Goal: Information Seeking & Learning: Find specific fact

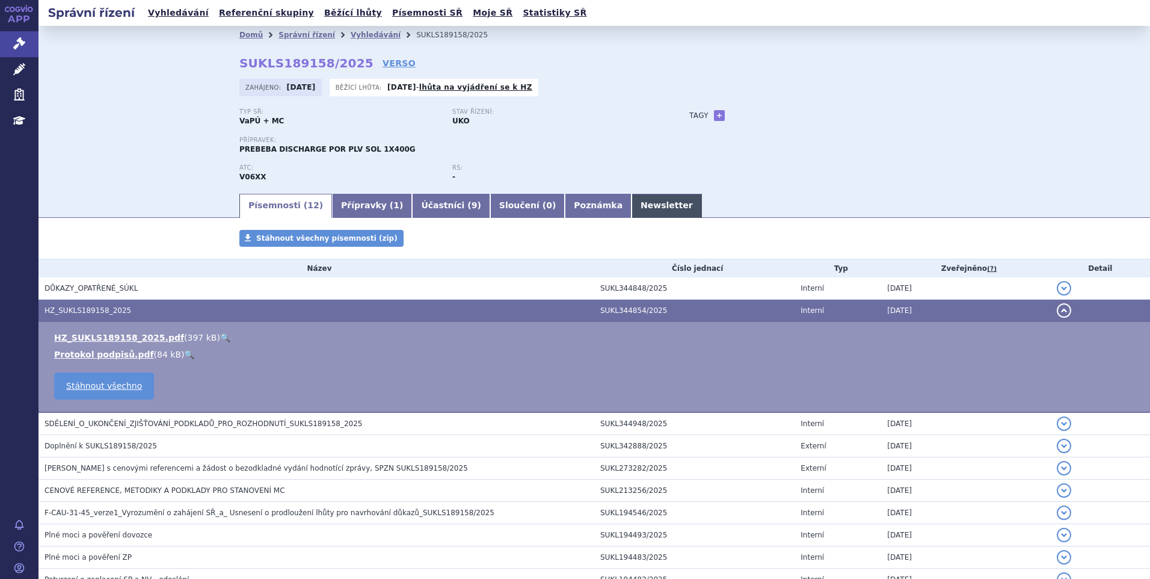
click at [632, 212] on link "Newsletter" at bounding box center [667, 206] width 70 height 24
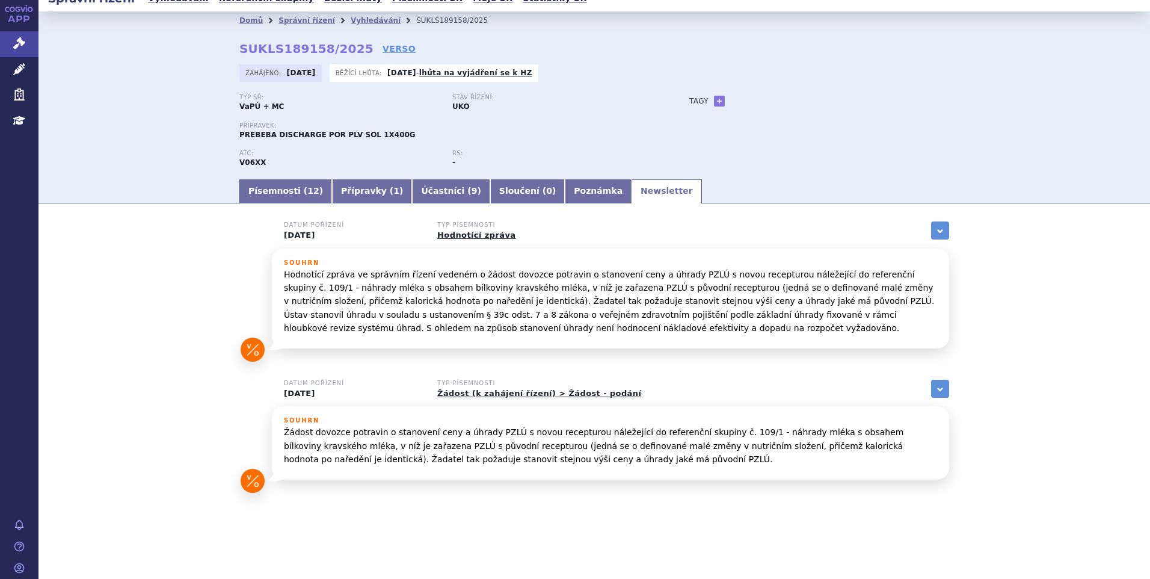
scroll to position [19, 0]
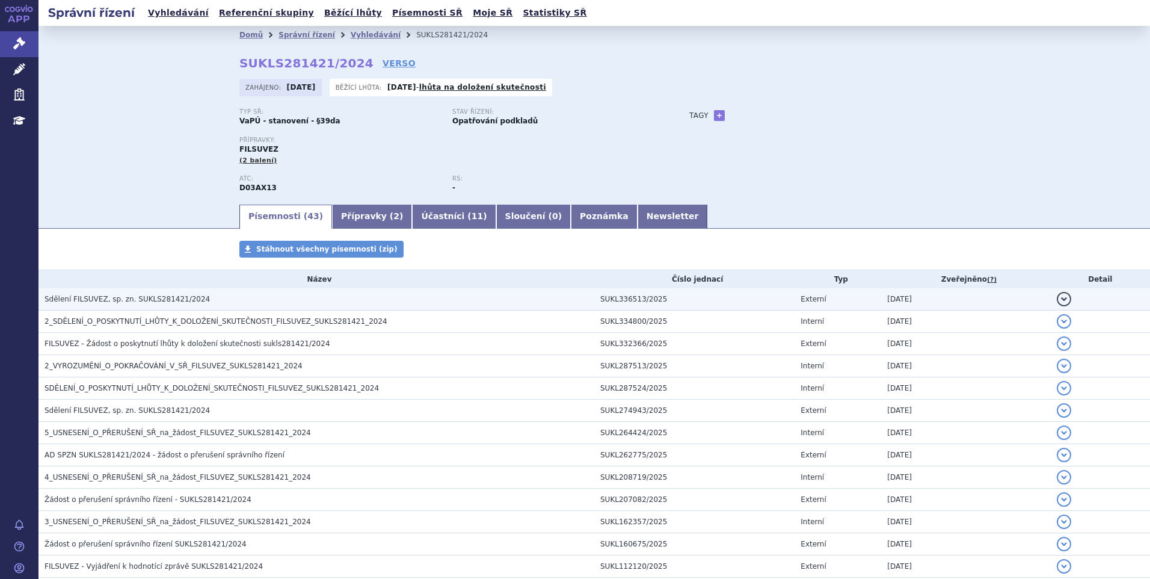
click at [212, 295] on h3 "Sdělení FILSUVEZ, sp. zn. SUKLS281421/2024" at bounding box center [320, 299] width 550 height 12
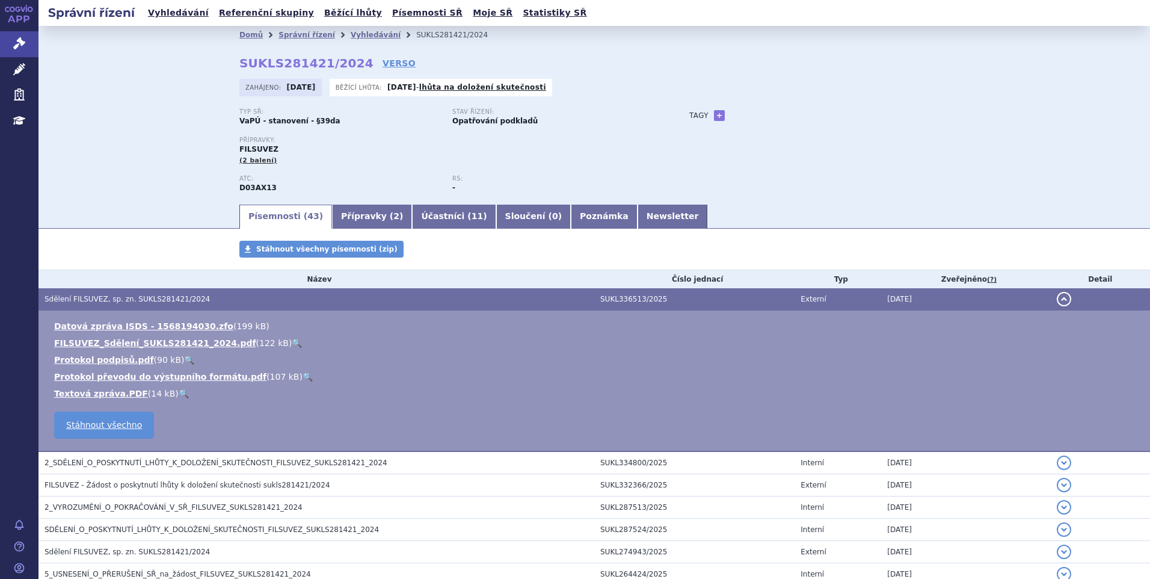
click at [292, 342] on link "🔍" at bounding box center [297, 343] width 10 height 10
click at [179, 13] on link "Vyhledávání" at bounding box center [178, 13] width 68 height 16
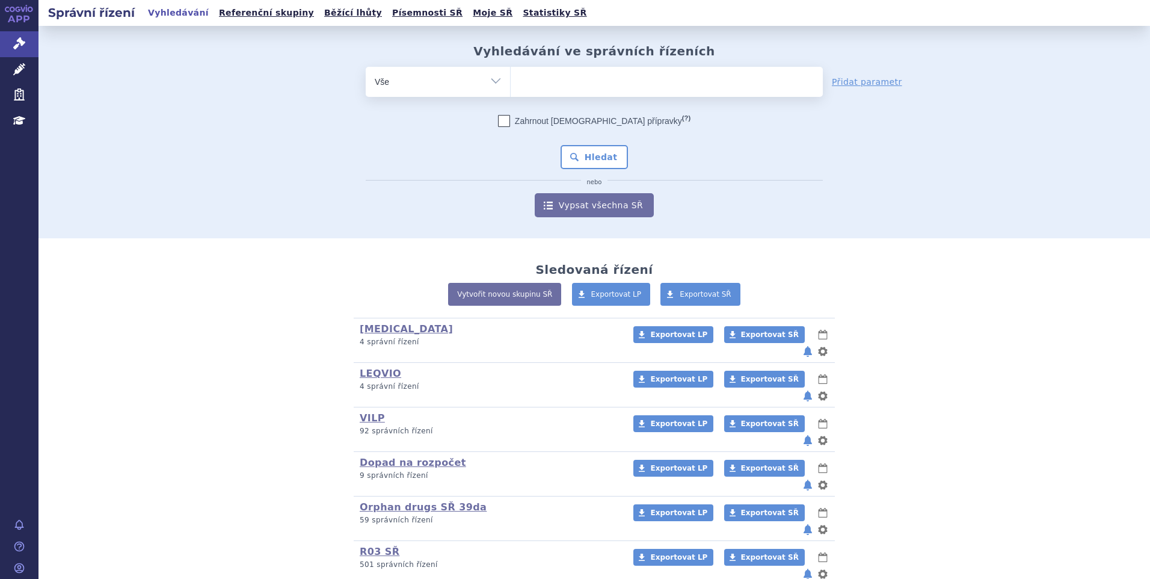
click at [588, 90] on ul at bounding box center [667, 79] width 312 height 25
click at [511, 90] on select at bounding box center [510, 81] width 1 height 30
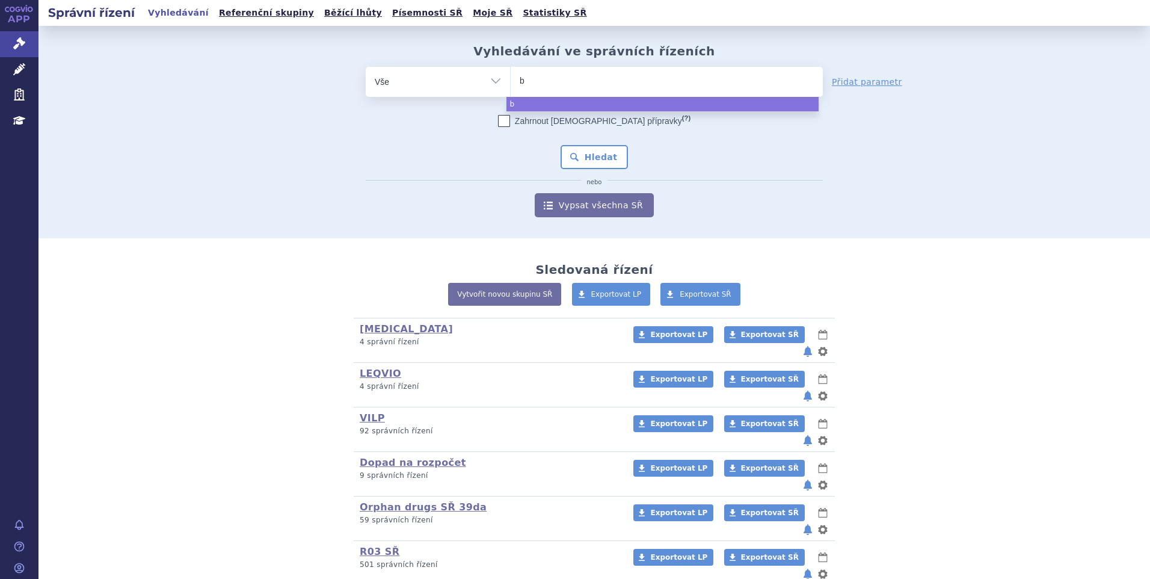
type input "be"
type input "bey"
type input "beyfo"
type input "beyfortu"
type input "beyfortus"
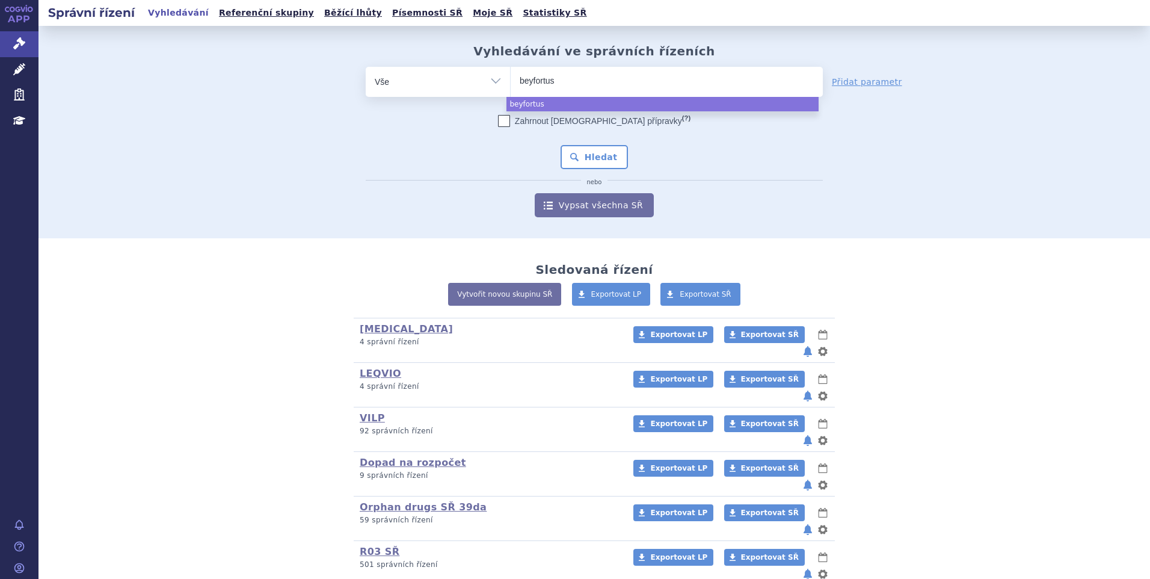
select select "beyfortus"
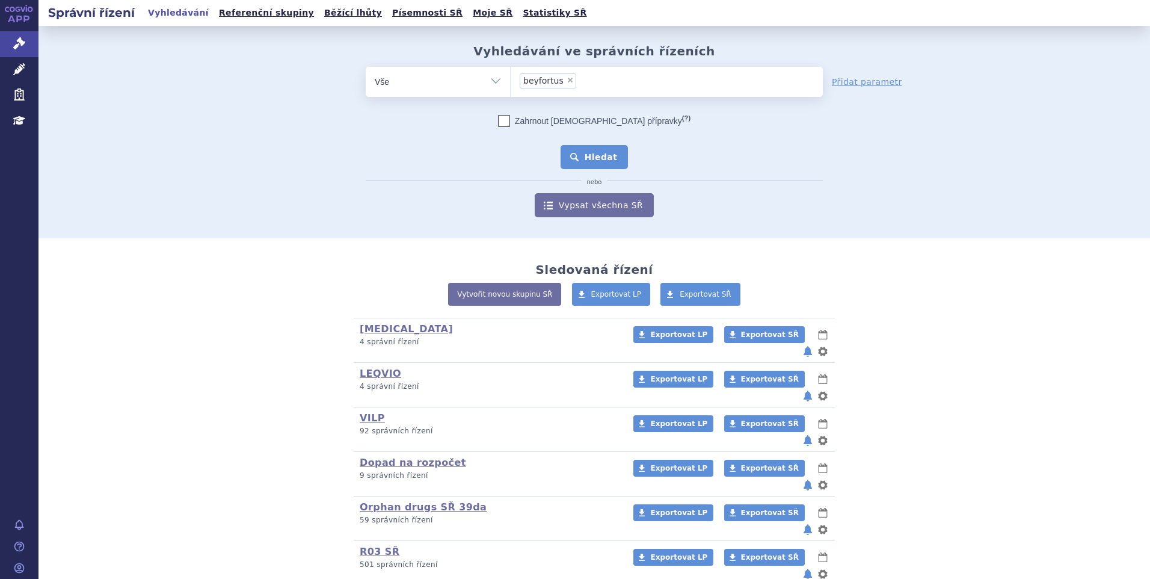
click at [578, 161] on button "Hledat" at bounding box center [595, 157] width 68 height 24
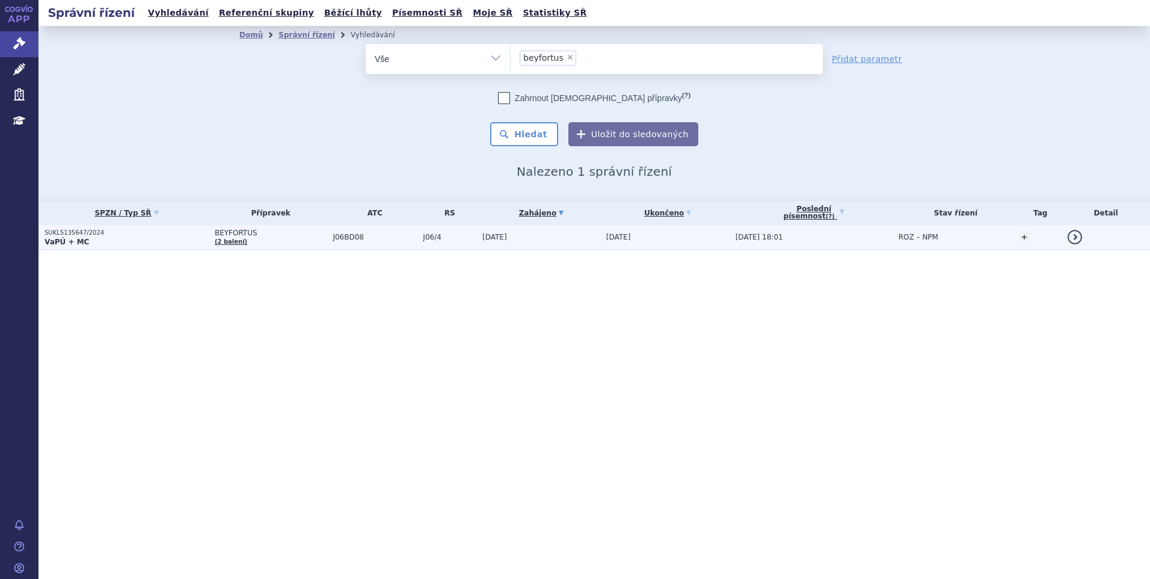
click at [280, 239] on td "BEYFORTUS (2 balení)" at bounding box center [268, 237] width 119 height 25
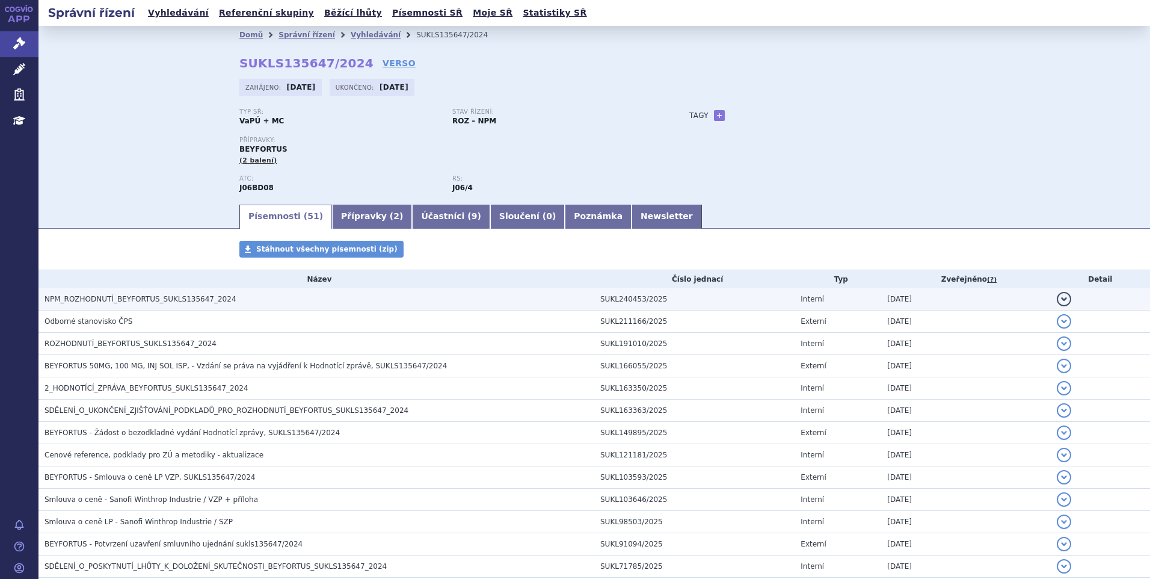
click at [242, 292] on td "NPM_ROZHODNUTÍ_BEYFORTUS_SUKLS135647_2024" at bounding box center [317, 299] width 556 height 22
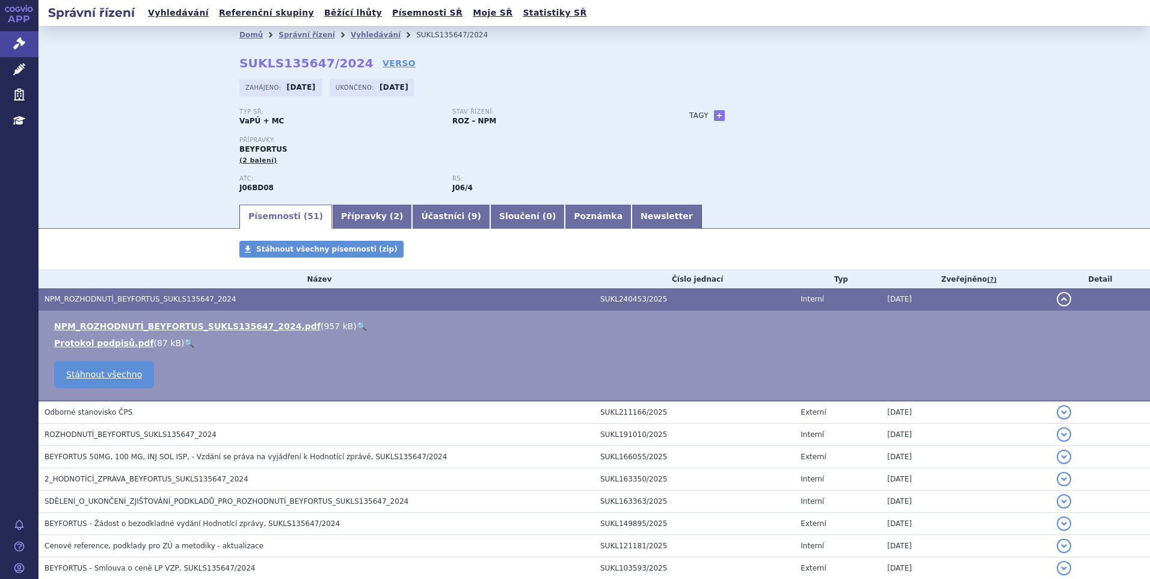
click at [357, 325] on link "🔍" at bounding box center [362, 326] width 10 height 10
click at [174, 17] on link "Vyhledávání" at bounding box center [178, 13] width 68 height 16
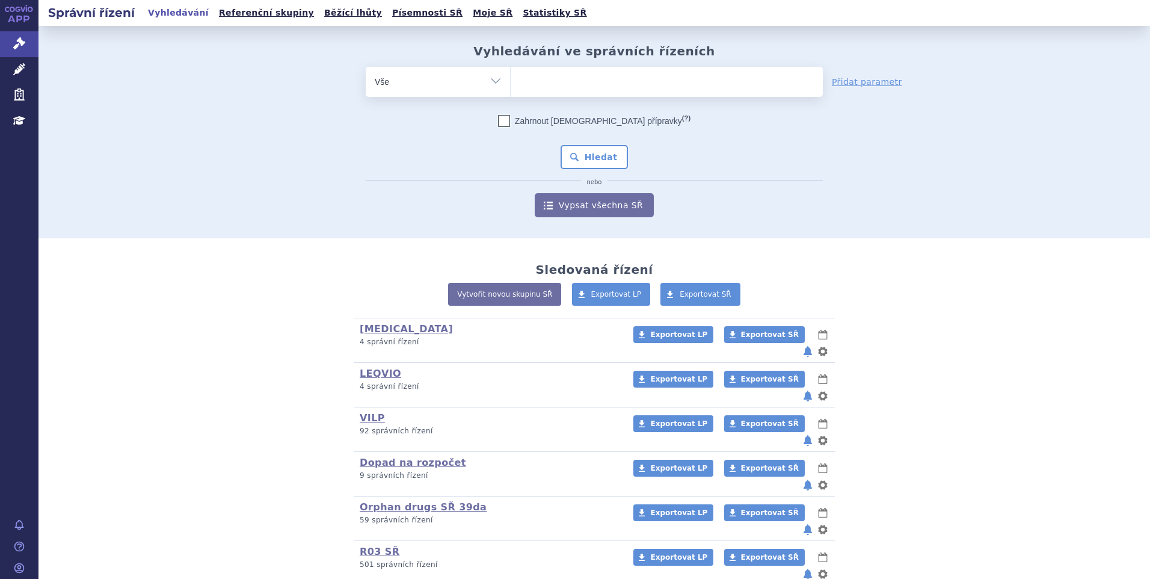
click at [554, 76] on ul at bounding box center [667, 79] width 312 height 25
click at [511, 76] on select at bounding box center [510, 81] width 1 height 30
paste input "SUKLS226750/2022"
type input "SUKLS226750/2022"
select select "SUKLS226750/2022"
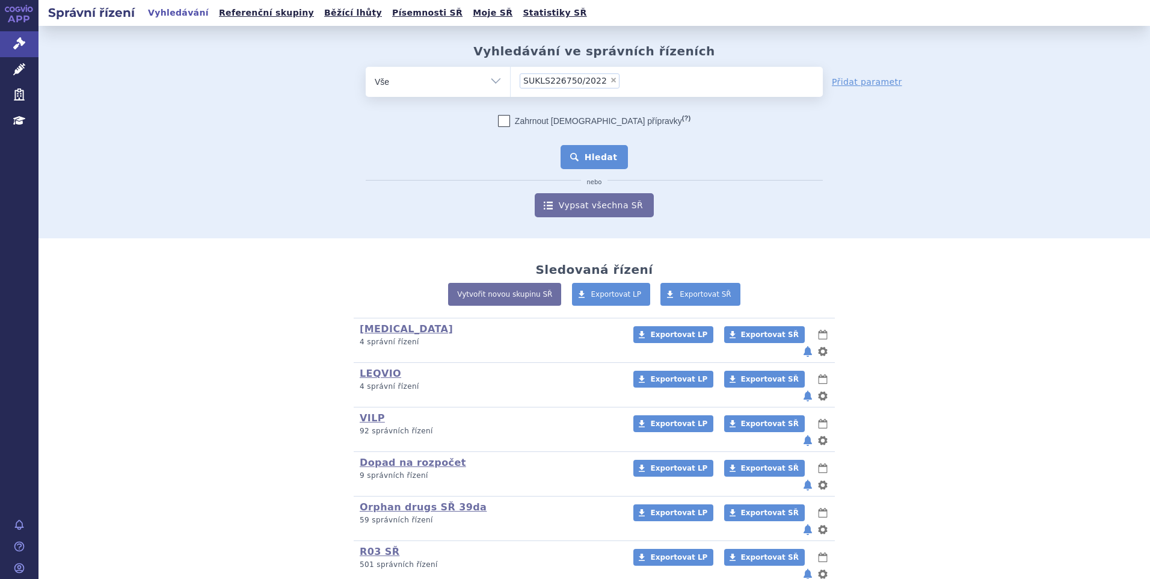
click at [585, 164] on button "Hledat" at bounding box center [595, 157] width 68 height 24
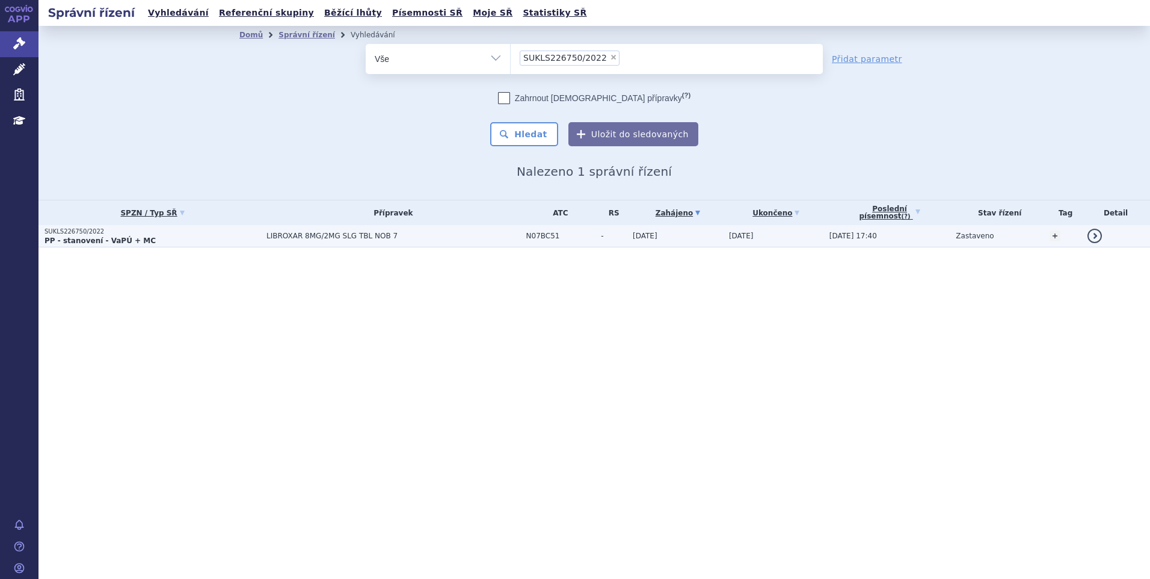
drag, startPoint x: 0, startPoint y: 0, endPoint x: 226, endPoint y: 236, distance: 326.4
click at [226, 236] on p "PP - stanovení - VaPÚ + MC" at bounding box center [153, 241] width 216 height 10
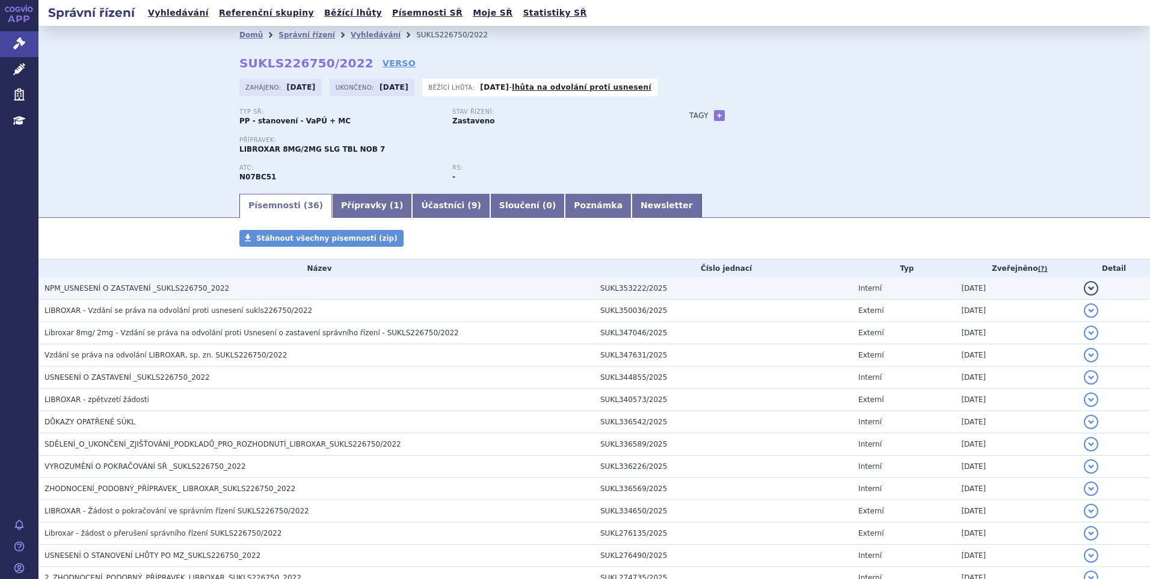
click at [214, 292] on h3 "NPM_USNESENÍ O ZASTAVENÍ _SUKLS226750_2022" at bounding box center [320, 288] width 550 height 12
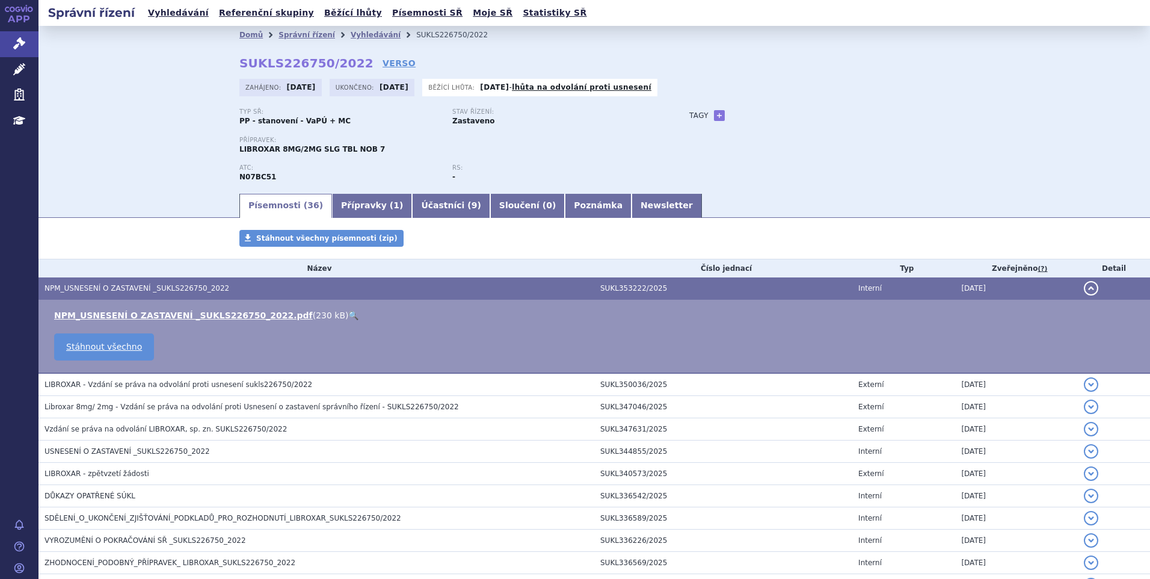
click at [348, 315] on link "🔍" at bounding box center [353, 315] width 10 height 10
click at [174, 13] on link "Vyhledávání" at bounding box center [178, 13] width 68 height 16
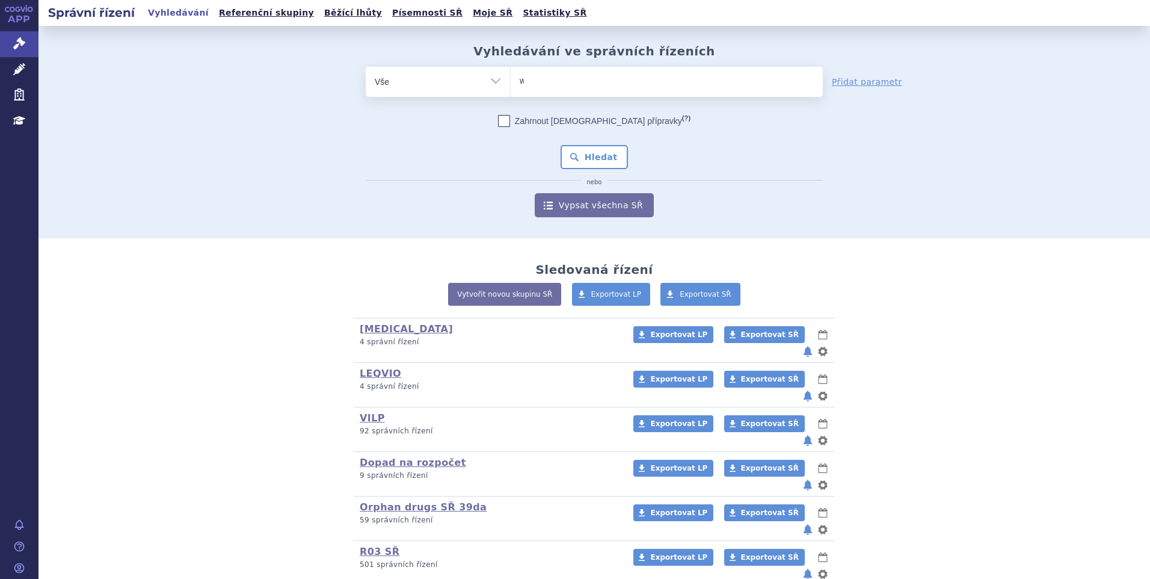
type input "wi"
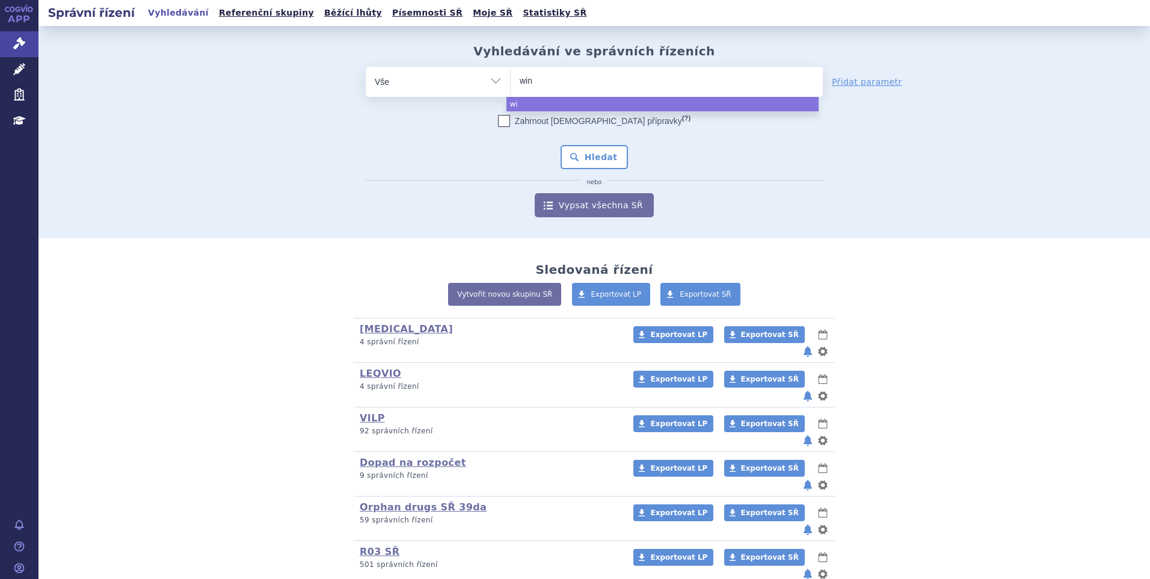
type input "winr"
type input "winre"
type input "winrevai"
type input "winrevair"
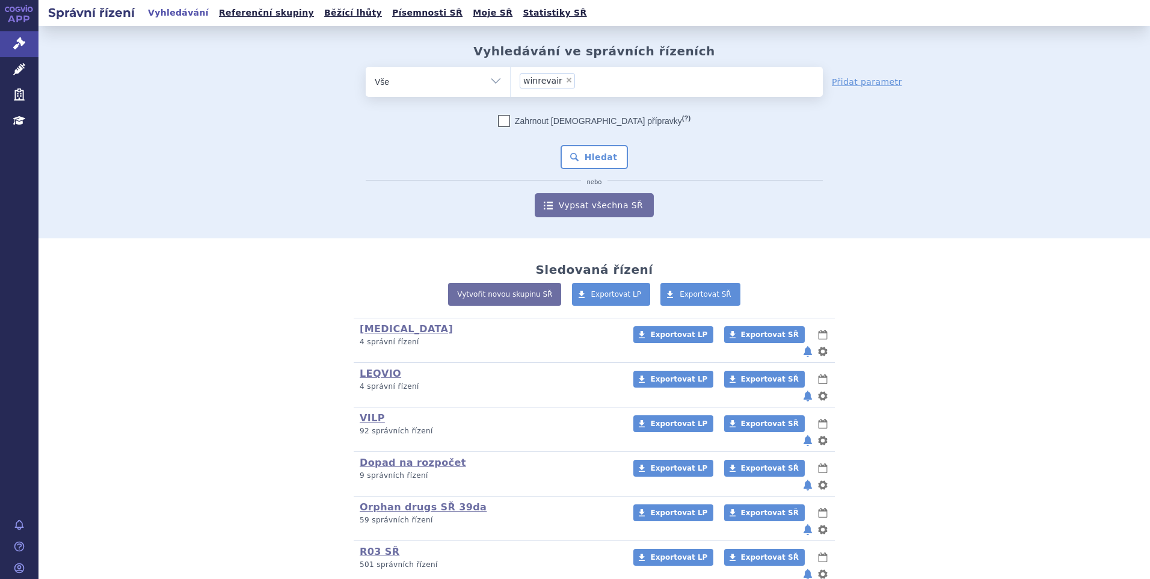
select select "winrevair"
click at [600, 153] on button "Hledat" at bounding box center [595, 157] width 68 height 24
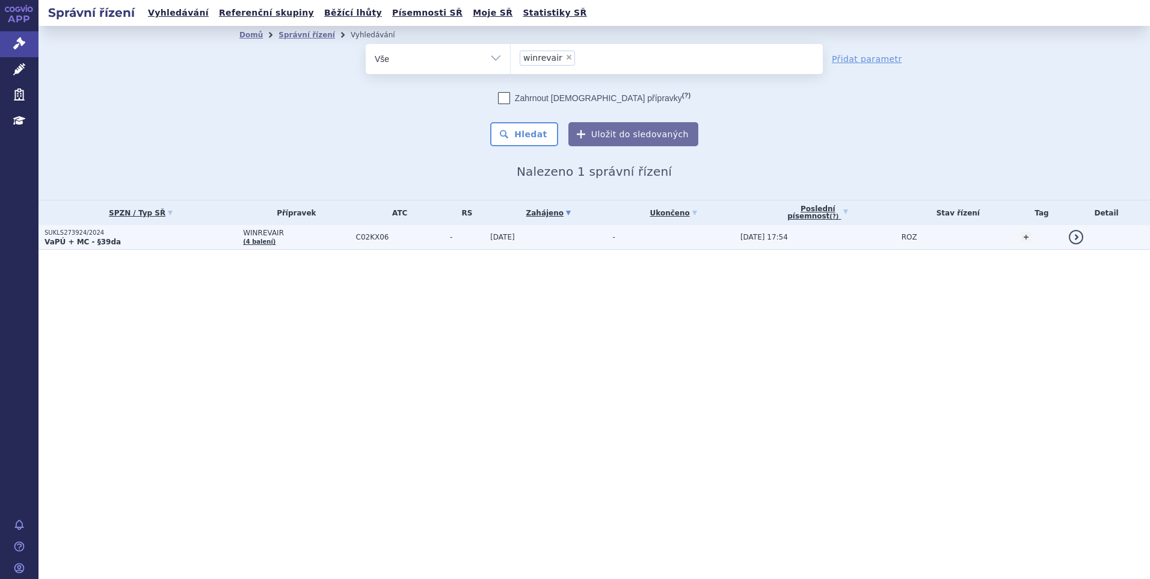
click at [134, 241] on p "VaPÚ + MC - §39da" at bounding box center [141, 242] width 193 height 10
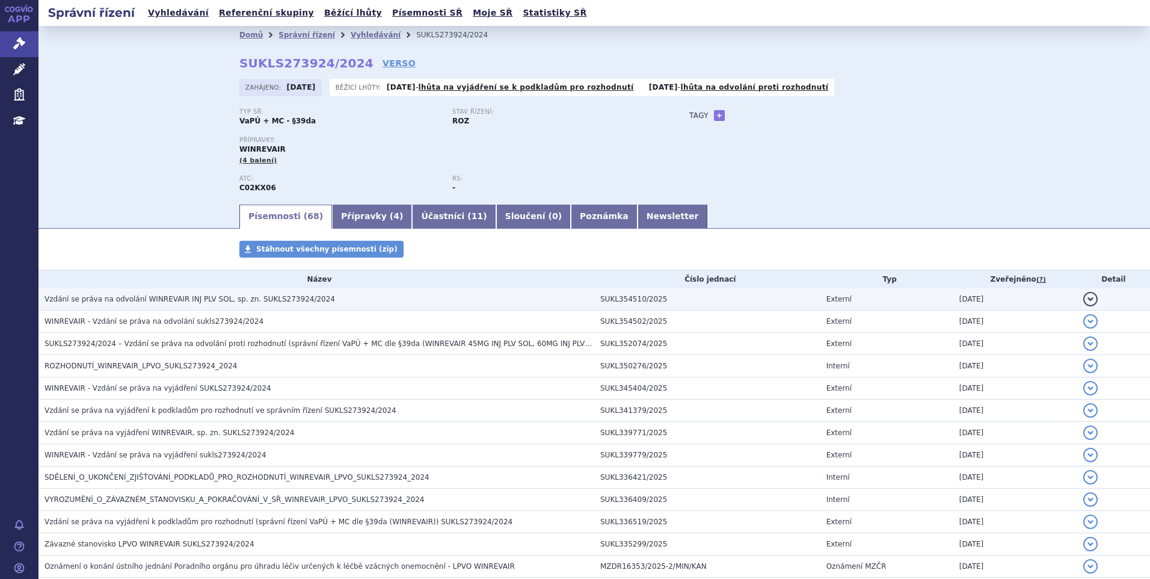
click at [155, 303] on span "Vzdání se práva na odvolání WINREVAIR INJ PLV SOL, sp. zn. SUKLS273924/2024" at bounding box center [190, 299] width 291 height 8
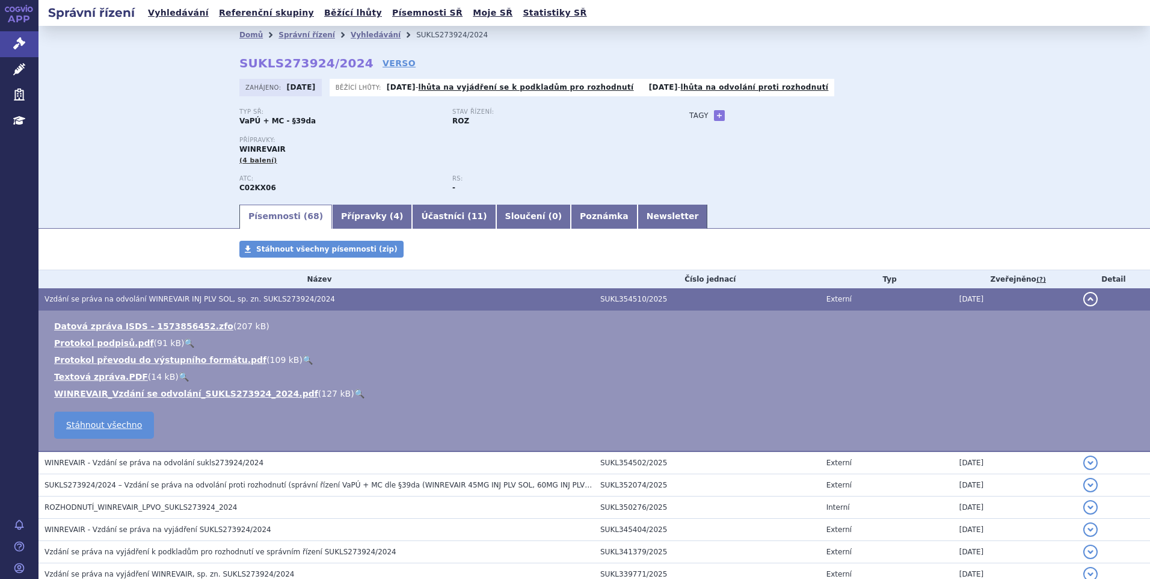
click at [153, 303] on span "Vzdání se práva na odvolání WINREVAIR INJ PLV SOL, sp. zn. SUKLS273924/2024" at bounding box center [190, 299] width 291 height 8
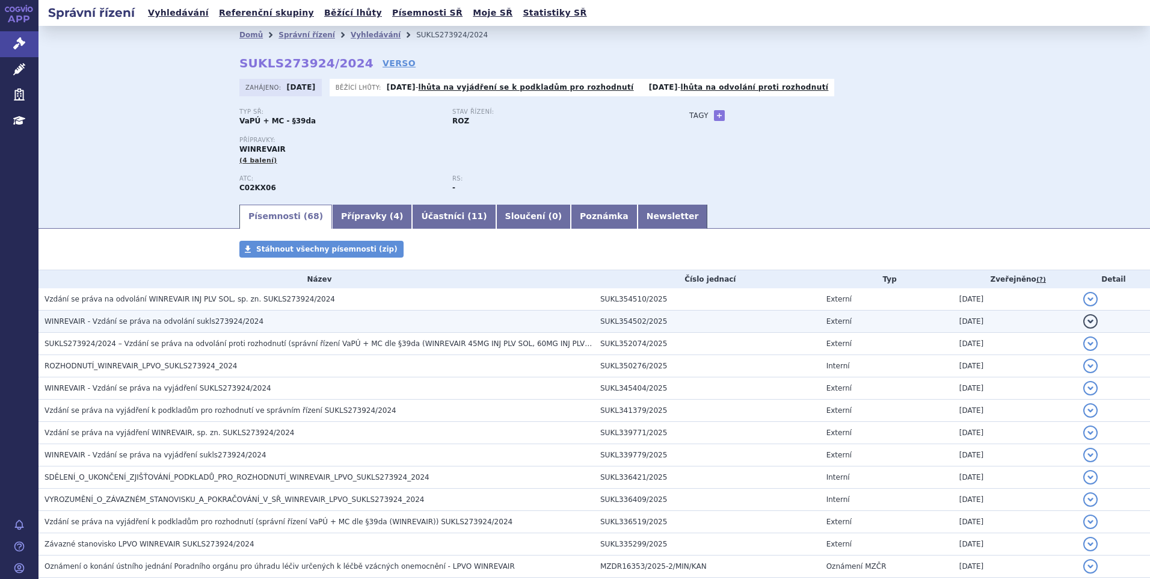
click at [141, 323] on span "WINREVAIR - Vzdání se práva na odvolání sukls273924/2024" at bounding box center [154, 321] width 219 height 8
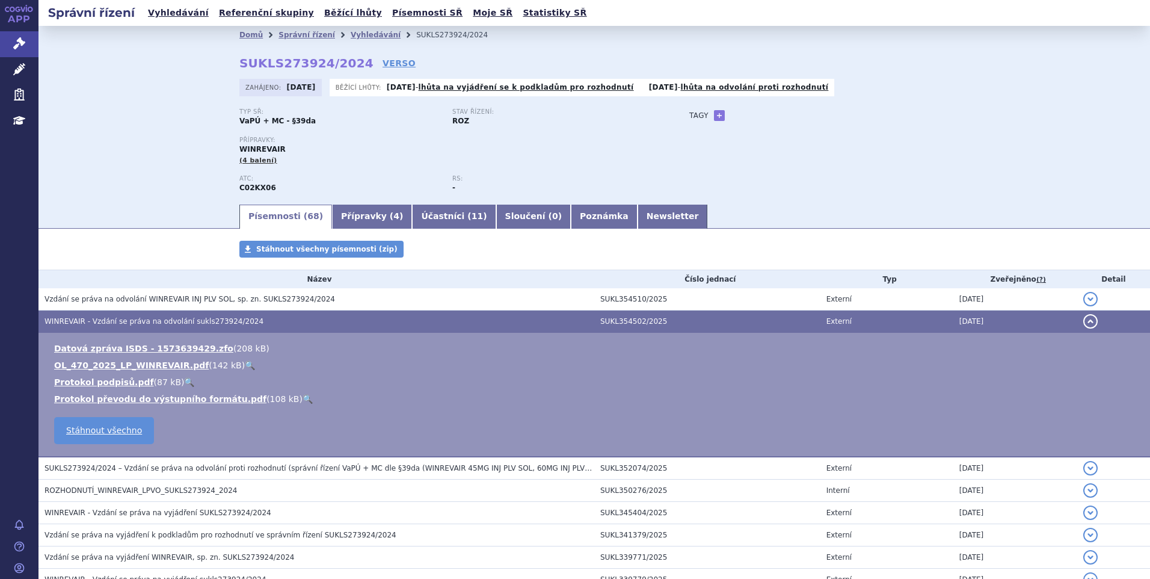
click at [141, 323] on span "WINREVAIR - Vzdání se práva na odvolání sukls273924/2024" at bounding box center [154, 321] width 219 height 8
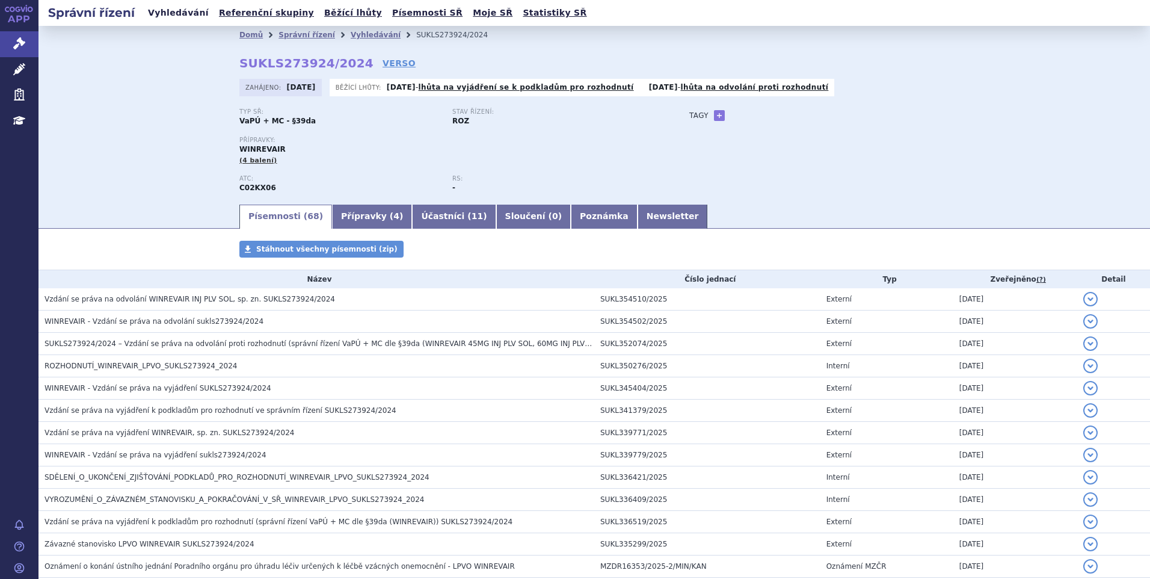
click at [183, 11] on link "Vyhledávání" at bounding box center [178, 13] width 68 height 16
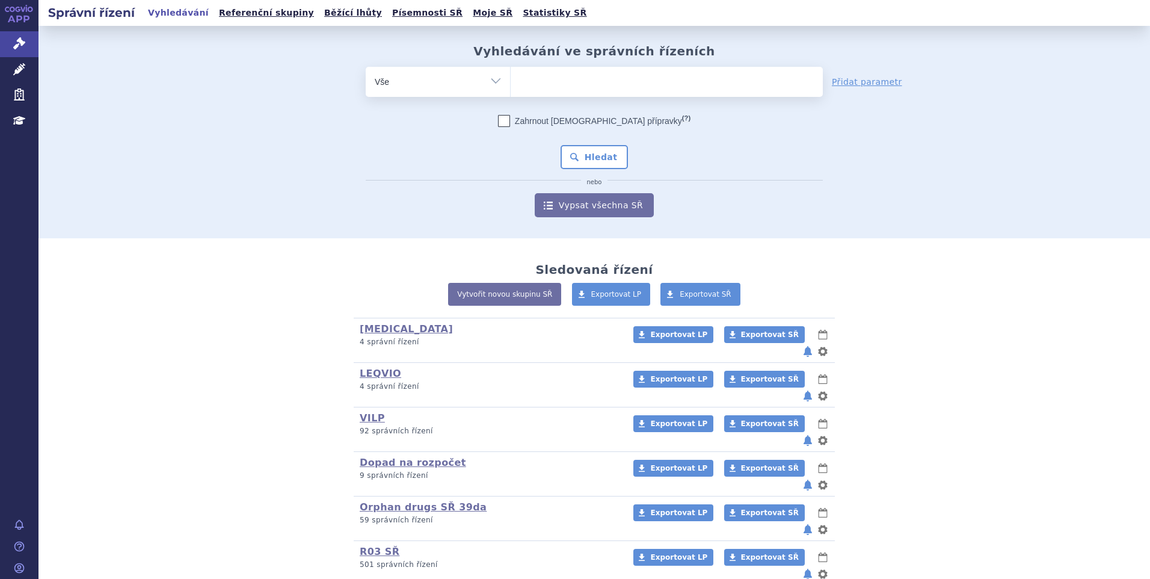
click at [566, 81] on ul at bounding box center [667, 79] width 312 height 25
click at [511, 81] on select at bounding box center [510, 81] width 1 height 30
type input "vy"
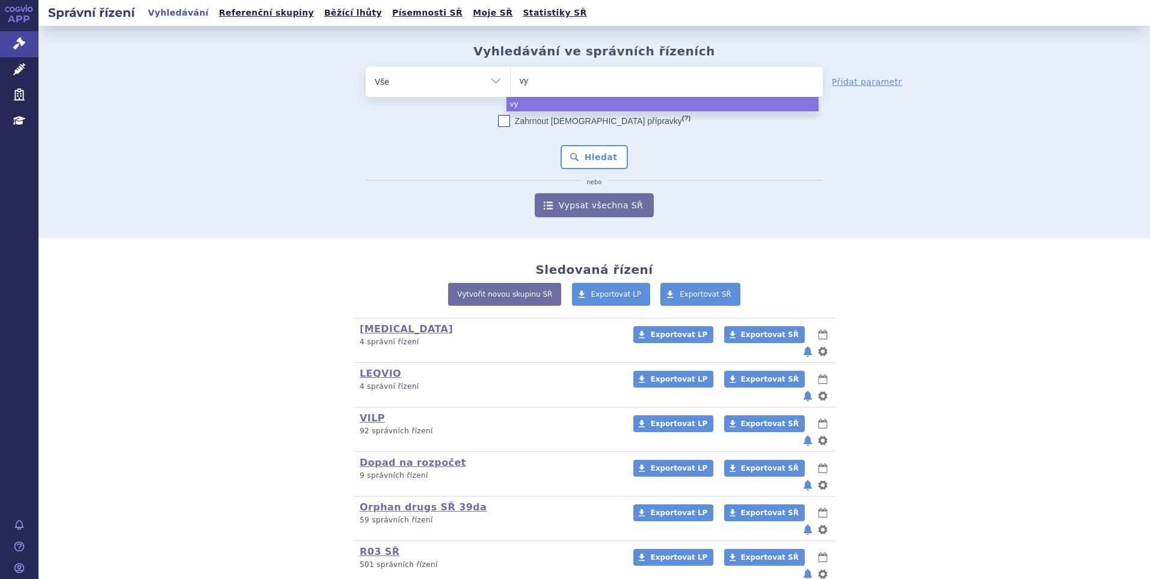
type input "vyd"
type input "vydur"
type input "vydura"
select select "vydura"
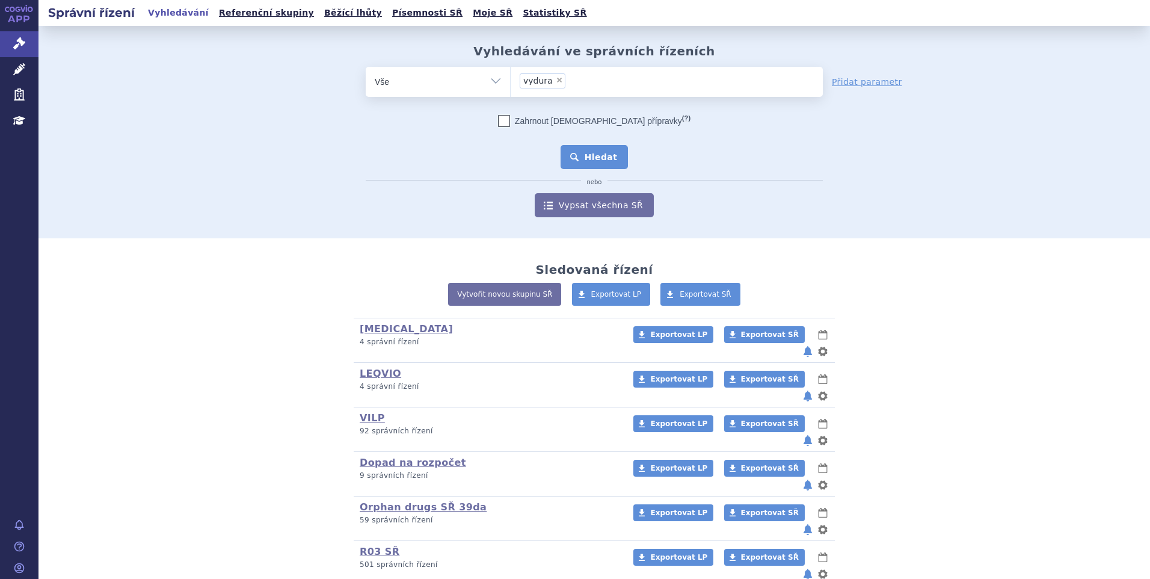
click at [590, 158] on button "Hledat" at bounding box center [595, 157] width 68 height 24
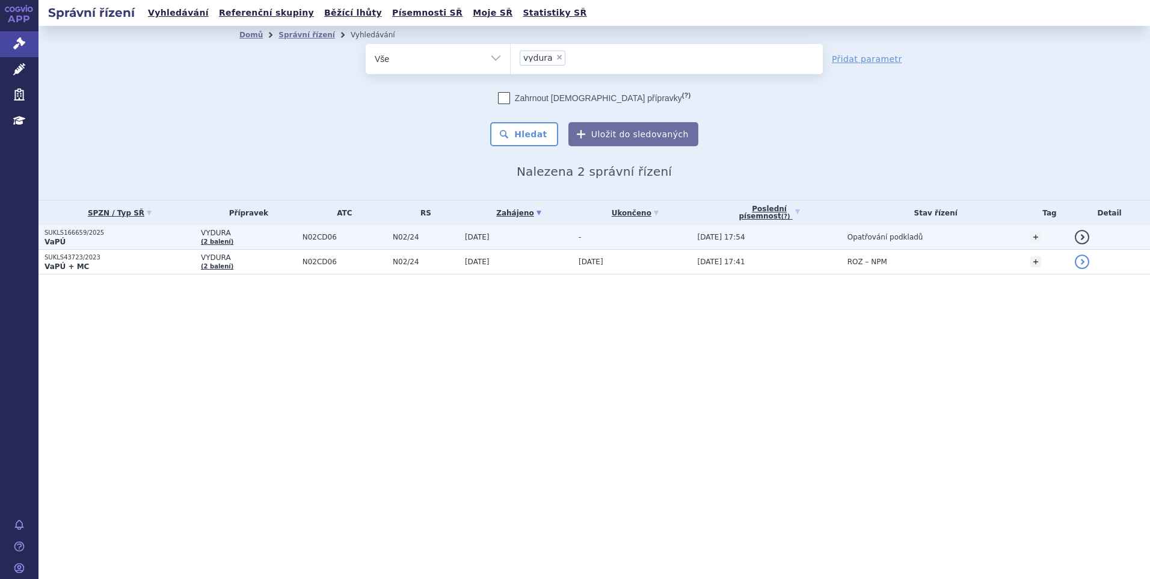
click at [140, 233] on p "SUKLS166659/2025" at bounding box center [120, 233] width 150 height 8
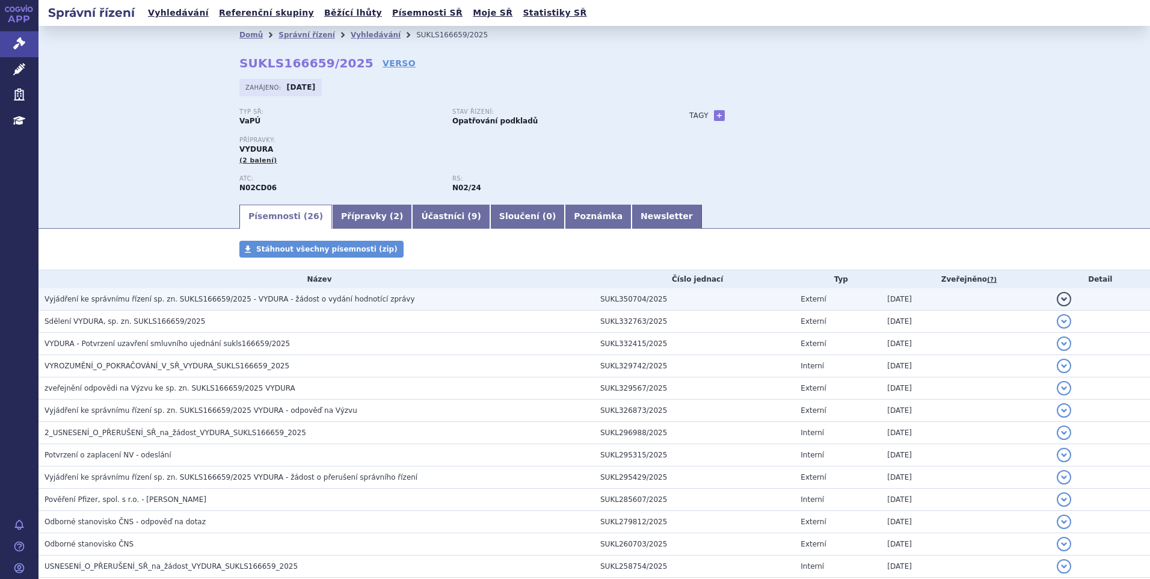
click at [138, 303] on span "Vyjádření ke správnímu řízení sp. zn. SUKLS166659/2025 - VYDURA - žádost o vydá…" at bounding box center [230, 299] width 371 height 8
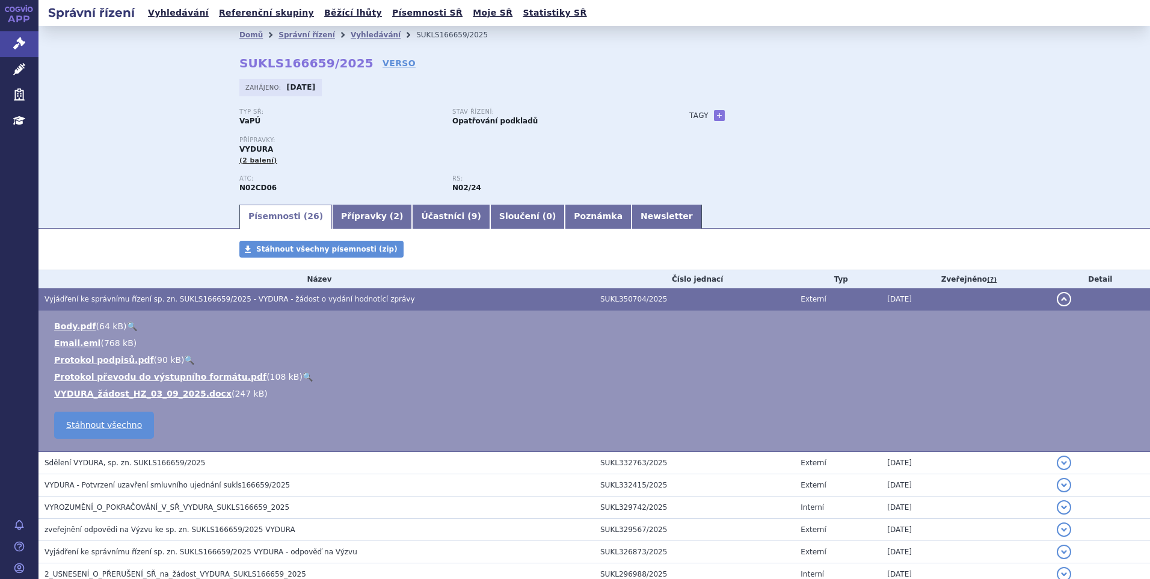
click at [303, 375] on link "🔍" at bounding box center [308, 377] width 10 height 10
click at [79, 151] on div "Domů Správní řízení Vyhledávání SUKLS166659/2025 SUKLS166659/2025 VERSO Zahájen…" at bounding box center [595, 114] width 1112 height 177
click at [168, 19] on link "Vyhledávání" at bounding box center [178, 13] width 68 height 16
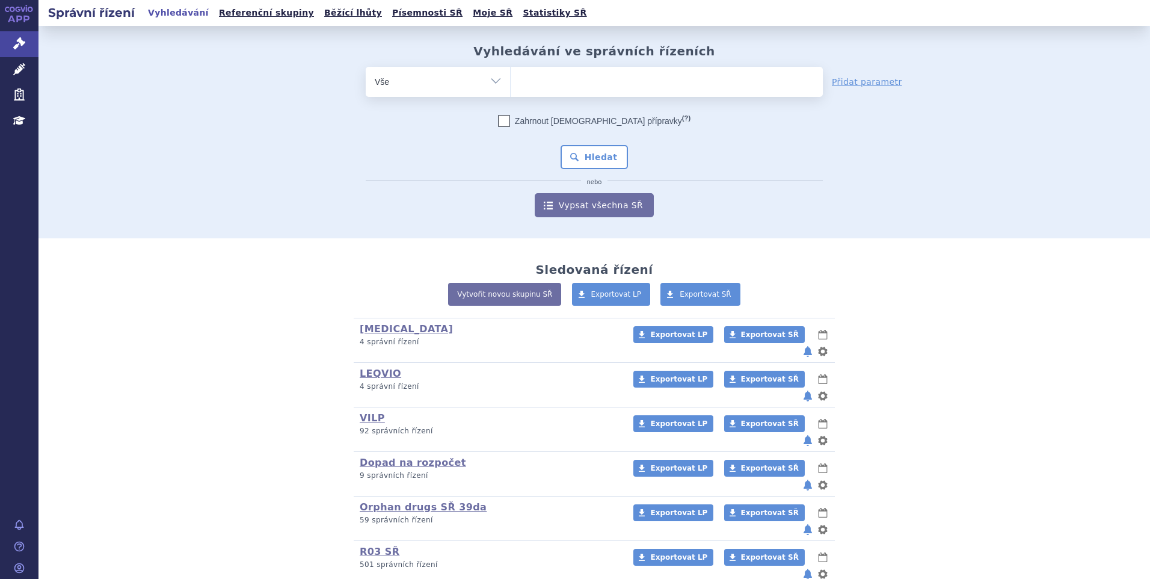
click at [661, 78] on ul at bounding box center [667, 79] width 312 height 25
click at [511, 78] on select at bounding box center [510, 81] width 1 height 30
paste input "27146928"
type input "27146928"
select select "27146928"
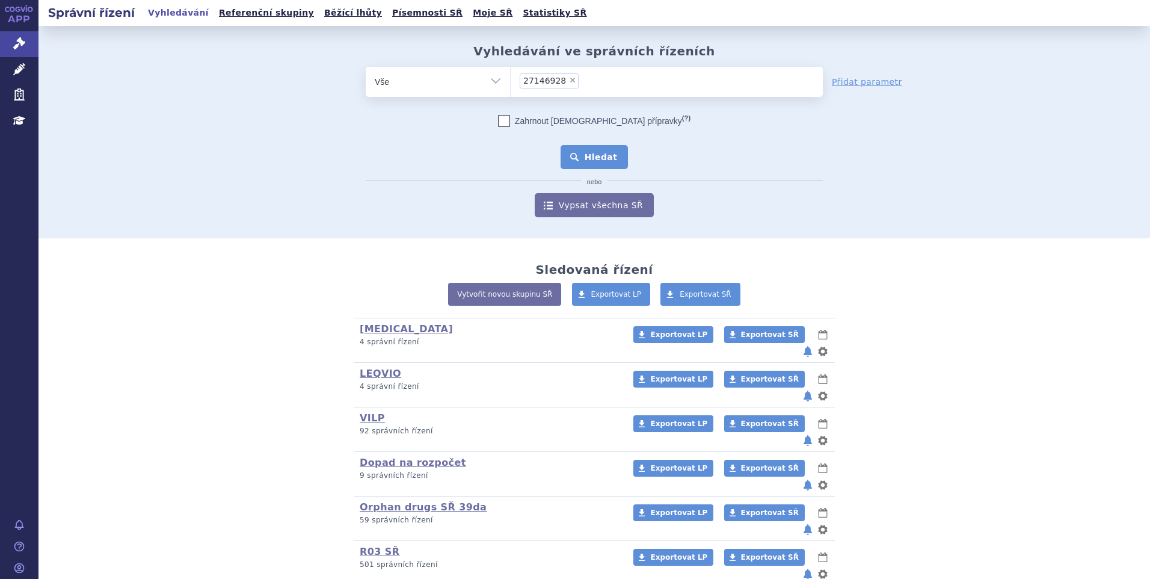
click at [589, 155] on button "Hledat" at bounding box center [595, 157] width 68 height 24
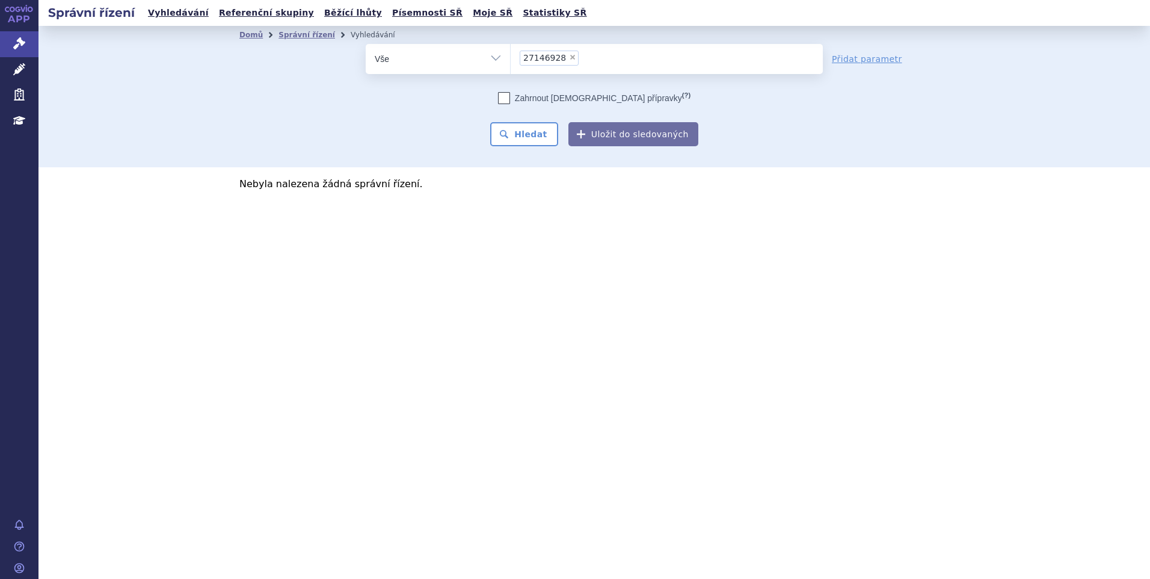
click at [569, 57] on span "×" at bounding box center [572, 57] width 7 height 7
click at [511, 57] on select "27146928" at bounding box center [510, 58] width 1 height 30
select select
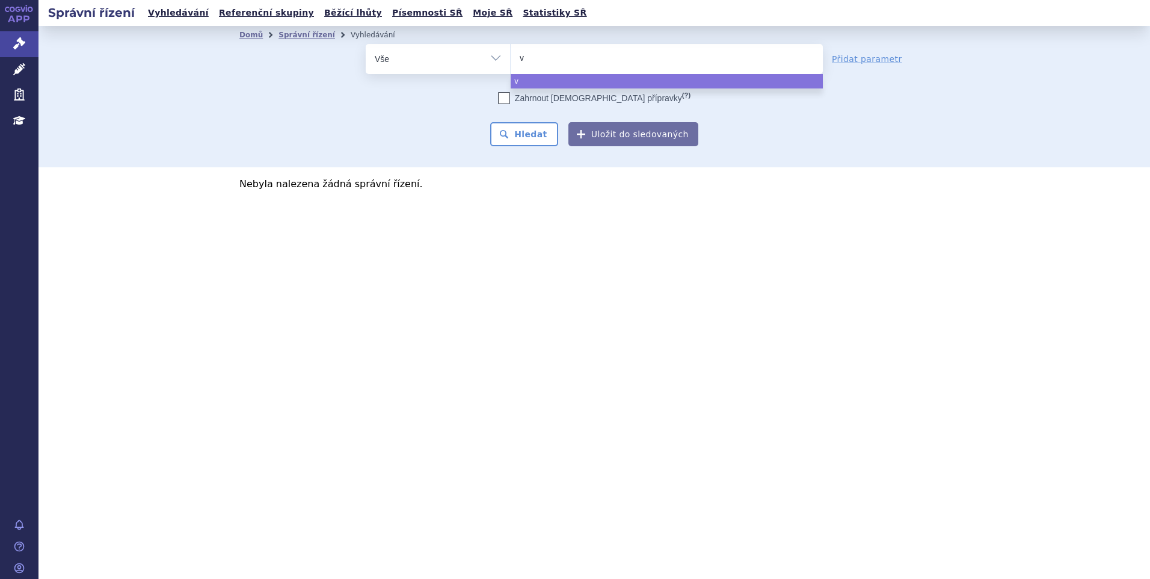
type input "vy"
type input "vydu"
type input "vydura"
select select "vydura"
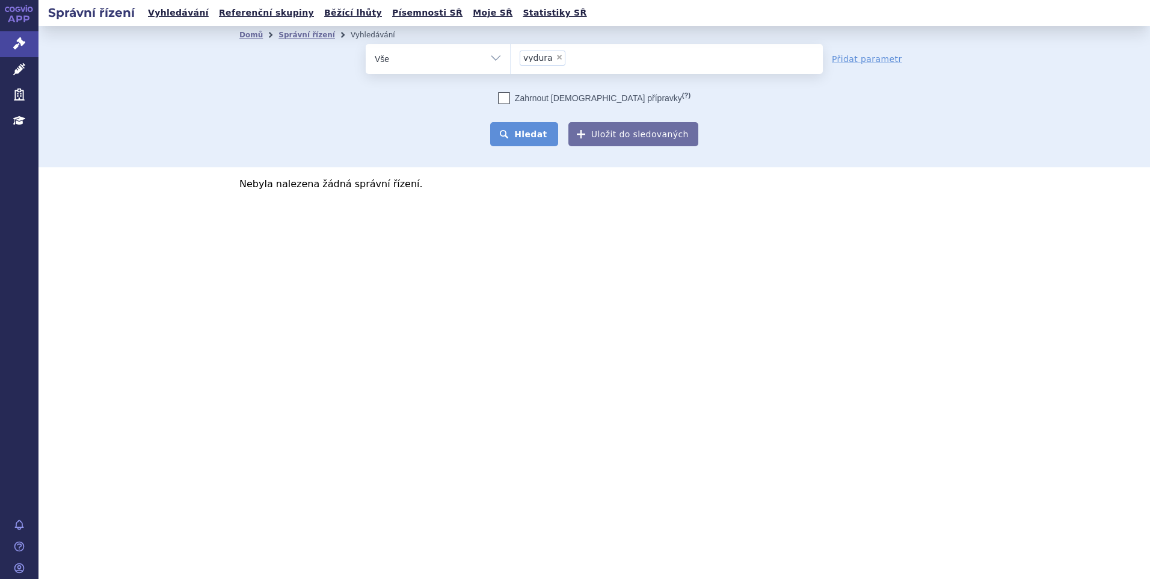
click at [515, 135] on button "Hledat" at bounding box center [524, 134] width 68 height 24
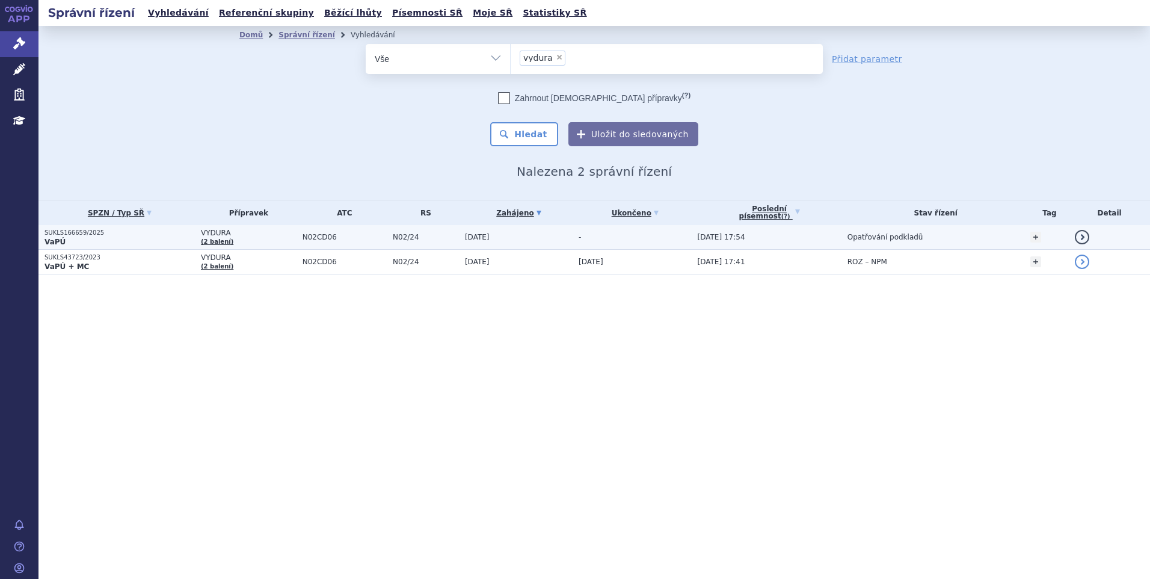
click at [131, 233] on p "SUKLS166659/2025" at bounding box center [120, 233] width 150 height 8
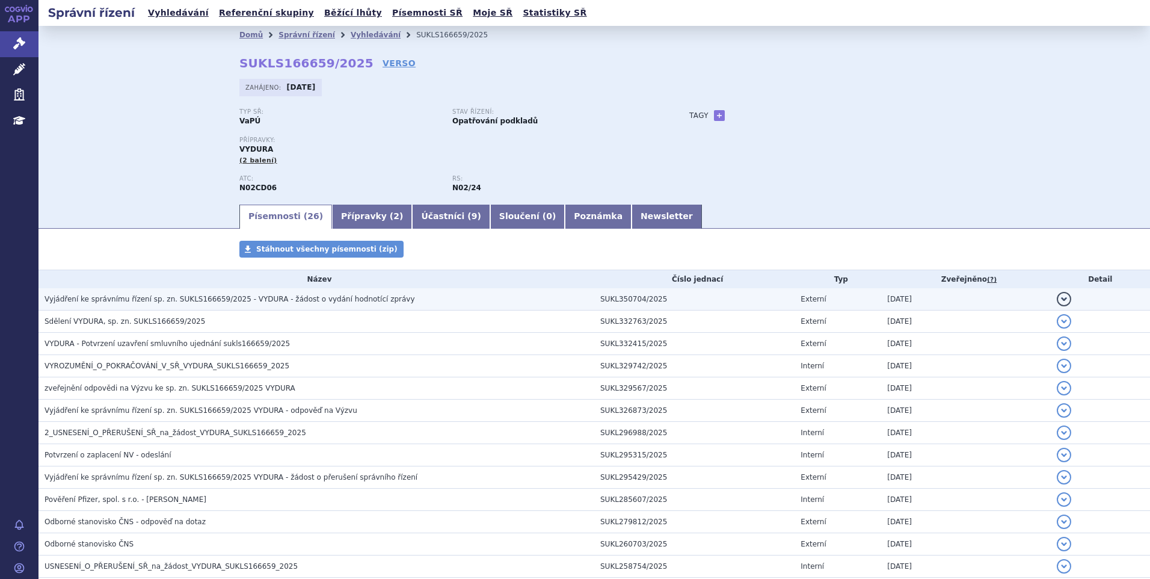
click at [161, 297] on span "Vyjádření ke správnímu řízení sp. zn. SUKLS166659/2025 - VYDURA - žádost o vydá…" at bounding box center [230, 299] width 371 height 8
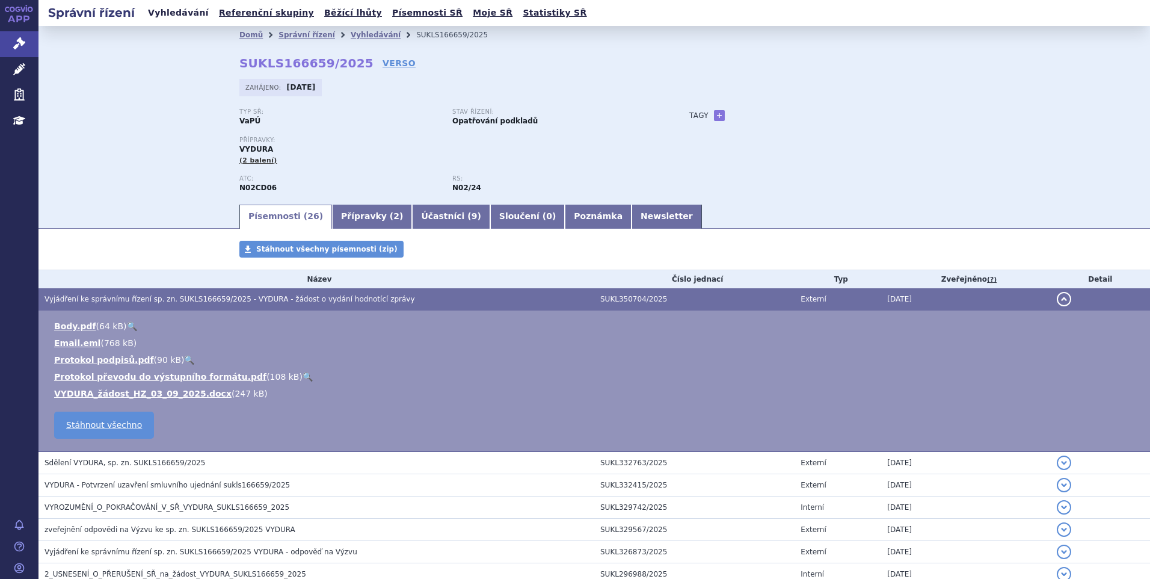
click at [182, 19] on link "Vyhledávání" at bounding box center [178, 13] width 68 height 16
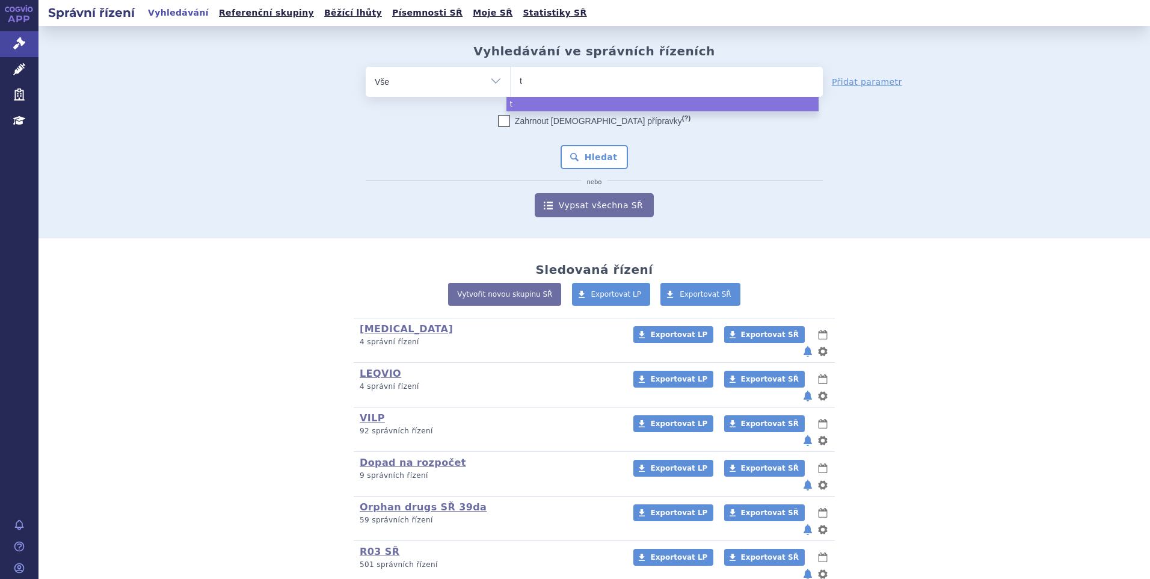
type input "te"
type input "tec"
type input "tecv"
type input "tecvay"
type input "tecvayli"
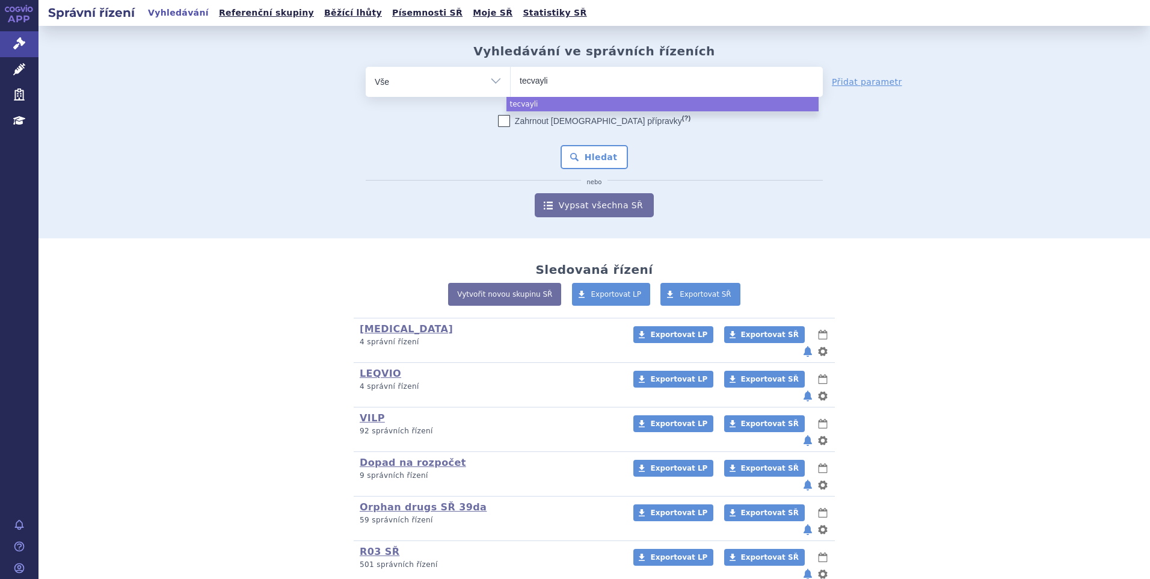
select select "tecvayli"
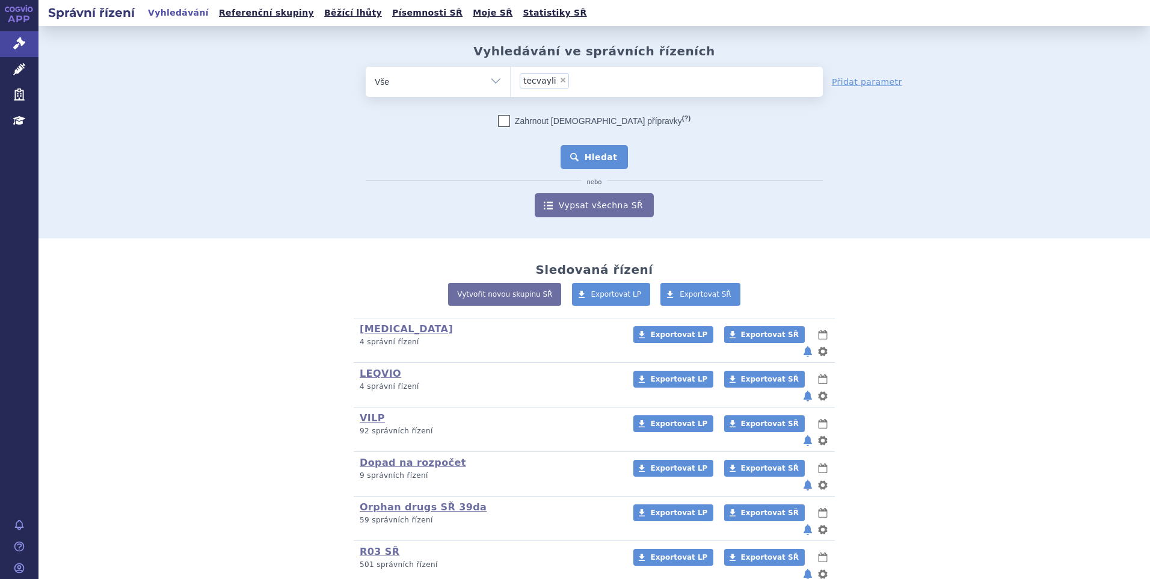
click at [590, 158] on button "Hledat" at bounding box center [595, 157] width 68 height 24
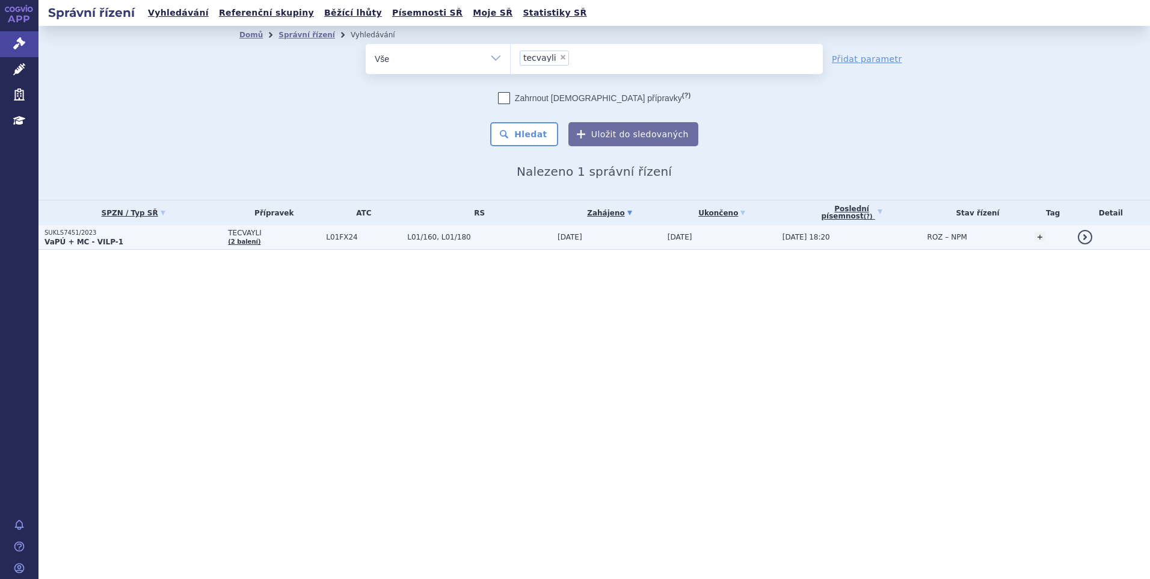
click at [182, 235] on p "SUKLS7451/2023" at bounding box center [133, 233] width 177 height 8
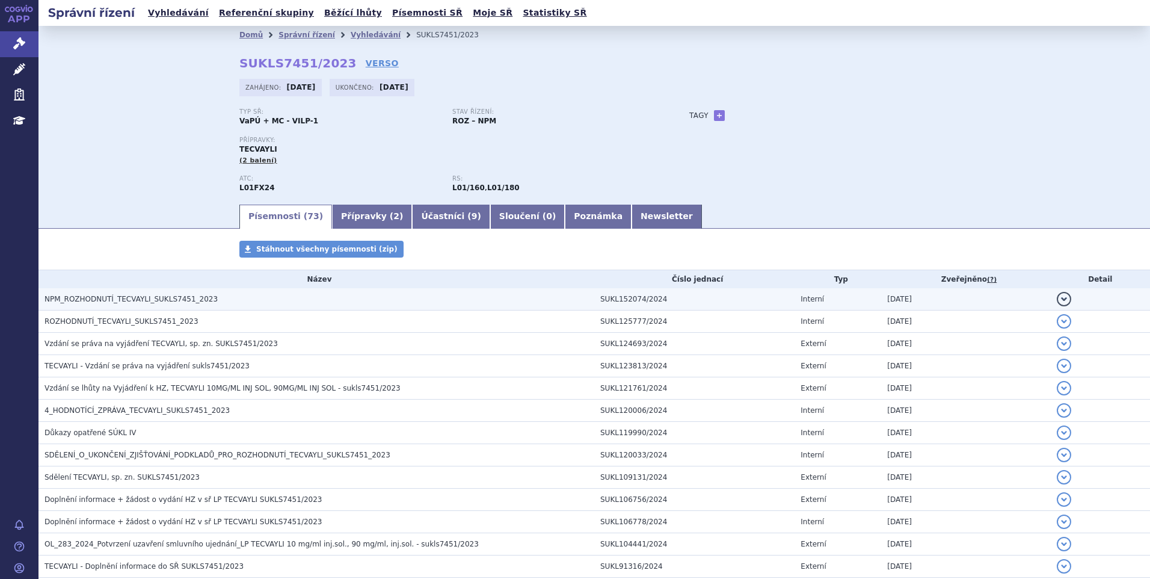
click at [146, 292] on td "NPM_ROZHODNUTÍ_TECVAYLI_SUKLS7451_2023" at bounding box center [317, 299] width 556 height 22
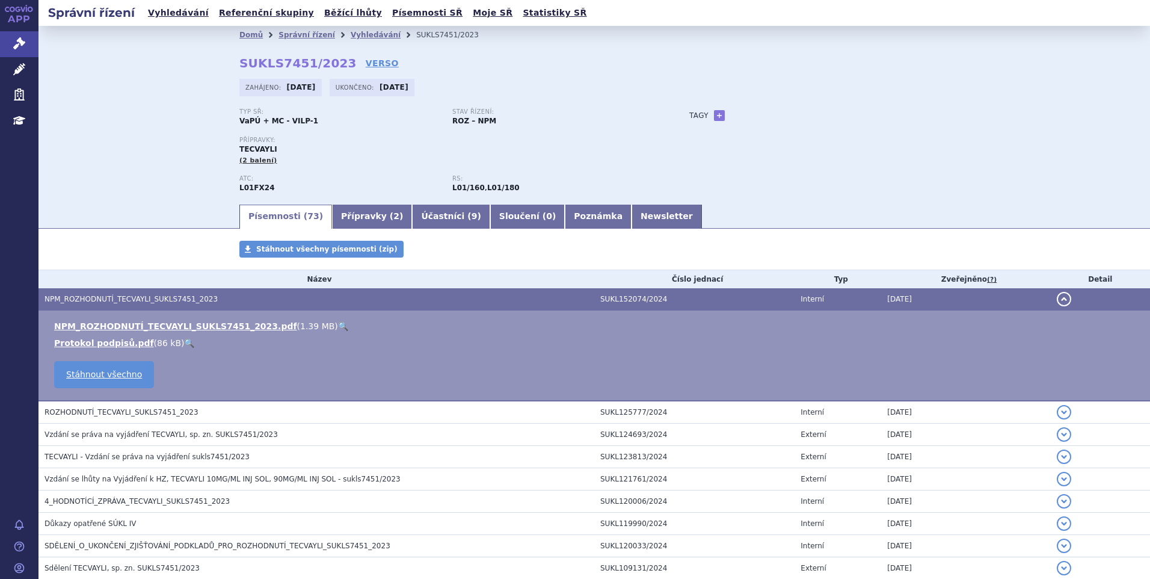
click at [338, 327] on link "🔍" at bounding box center [343, 326] width 10 height 10
click at [174, 17] on link "Vyhledávání" at bounding box center [178, 13] width 68 height 16
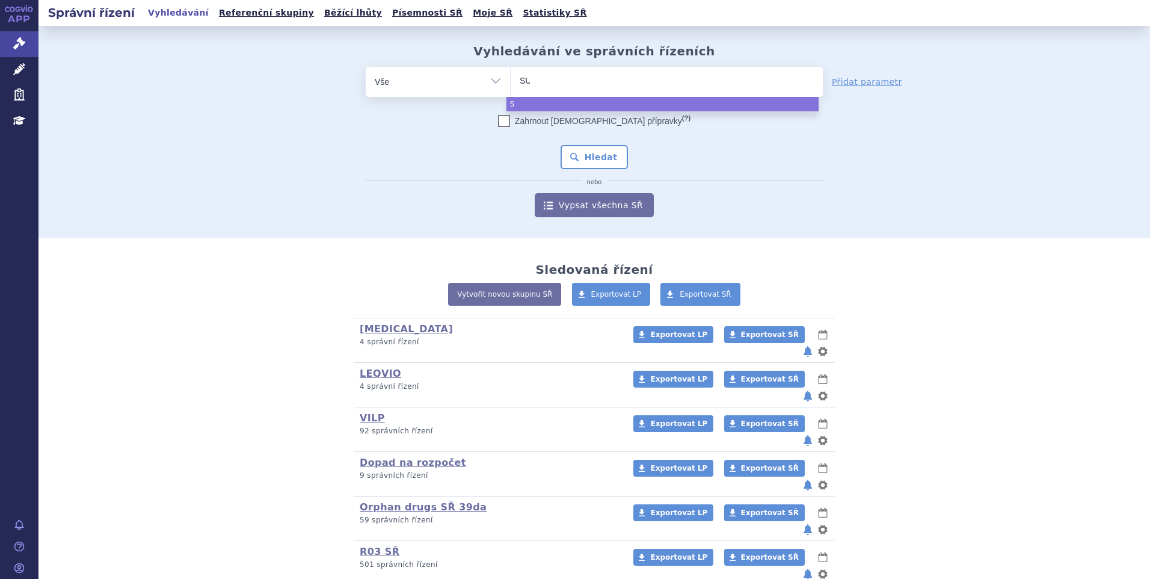
type input "SUK"
type input "SUKLS"
type input "SUKLS35"
type input "SUKLS350"
type input "SUKLS3503"
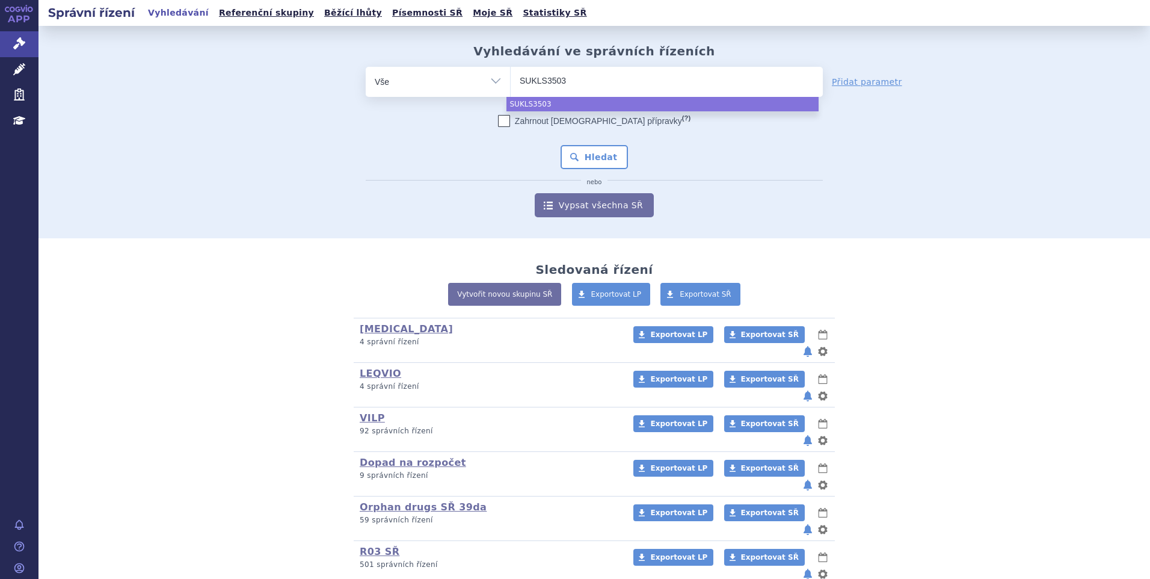
type input "SUKLS35039"
type input "SUKLS35039/"
type input "SUKLS35039/2"
type input "SUKLS35039/20"
type input "SUKLS35039/202"
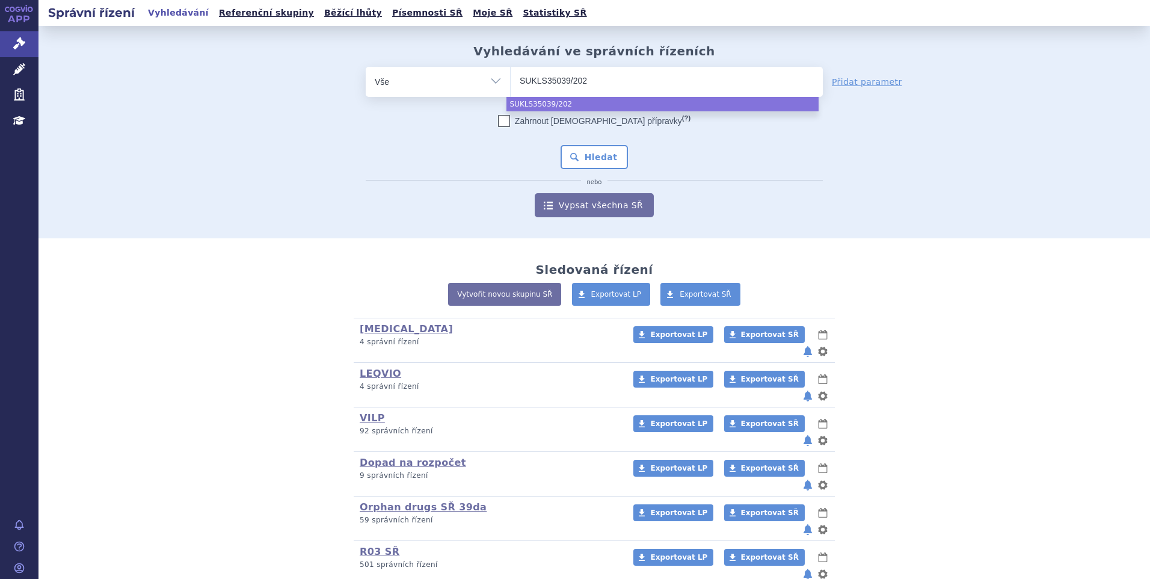
type input "SUKLS35039/2025"
select select "SUKLS35039/2025"
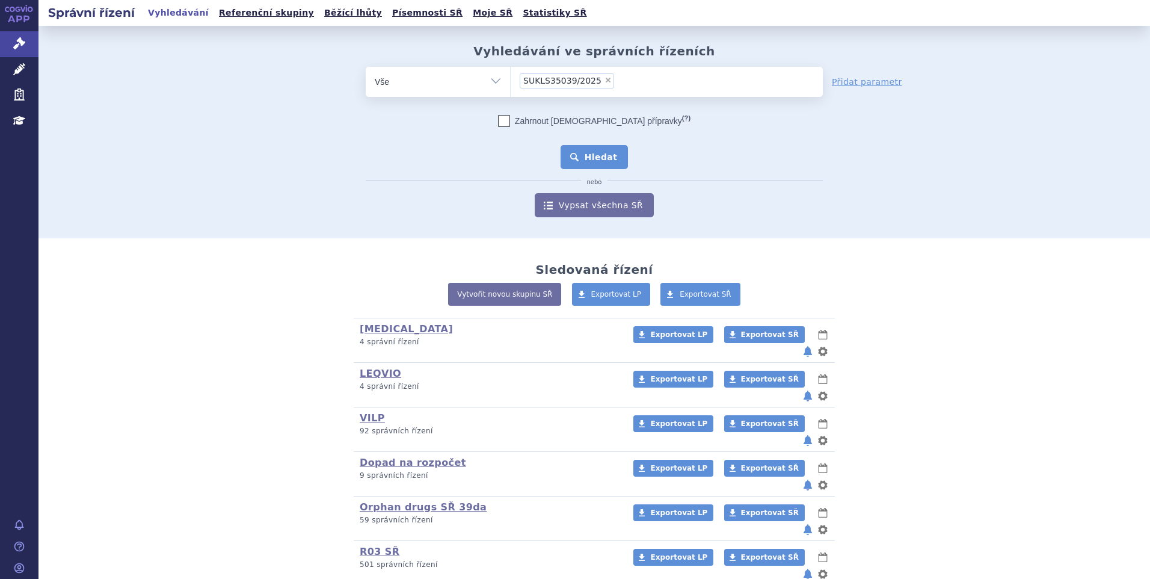
click at [588, 162] on button "Hledat" at bounding box center [595, 157] width 68 height 24
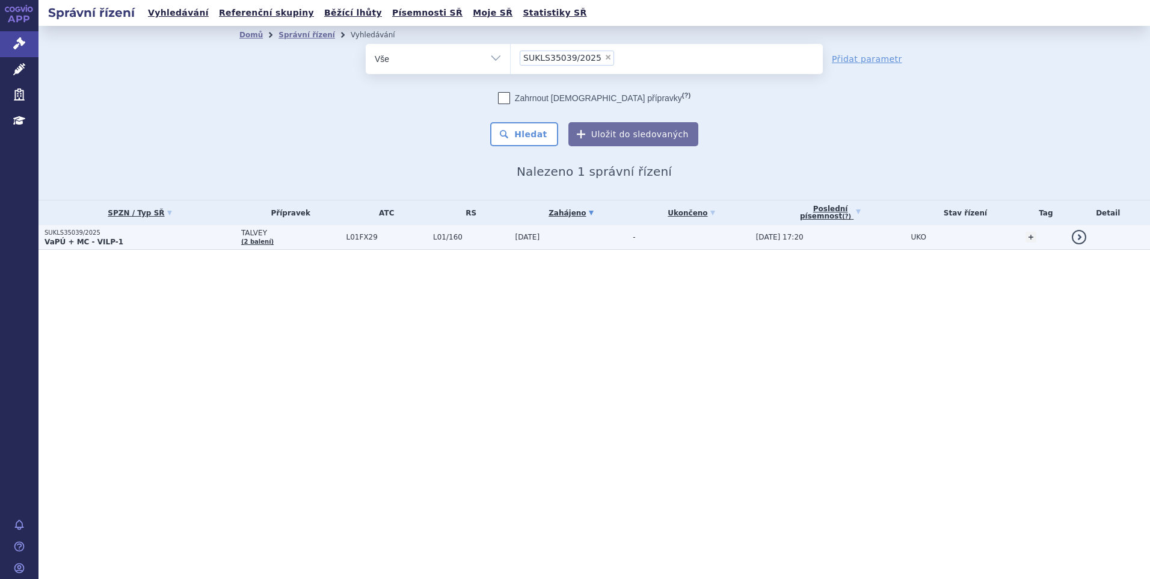
click at [173, 241] on p "VaPÚ + MC - VILP-1" at bounding box center [140, 242] width 191 height 10
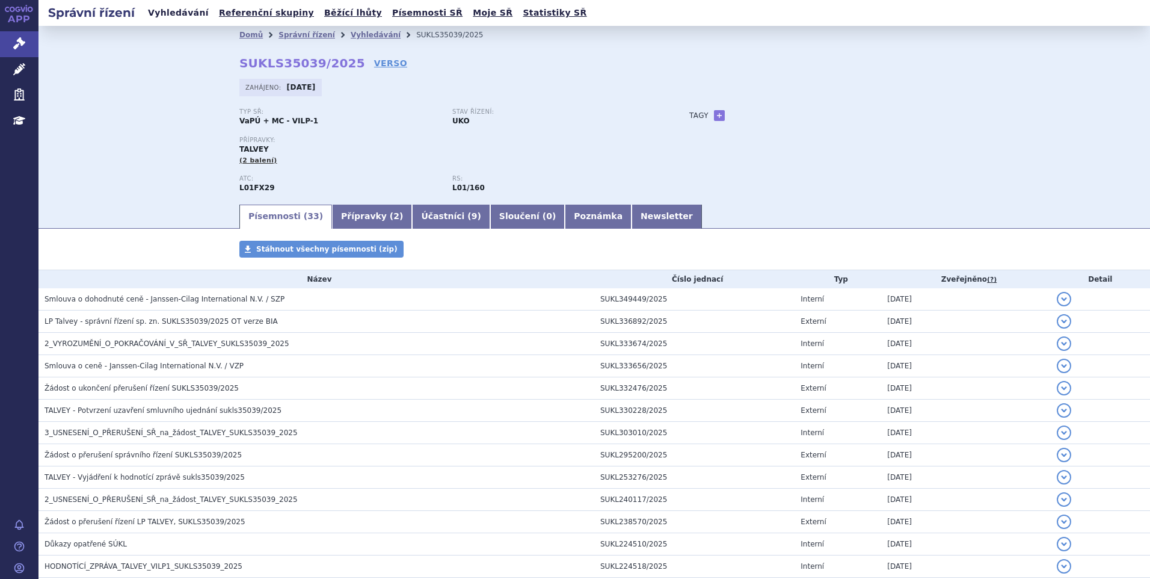
click at [167, 17] on link "Vyhledávání" at bounding box center [178, 13] width 68 height 16
click at [172, 10] on link "Vyhledávání" at bounding box center [178, 13] width 68 height 16
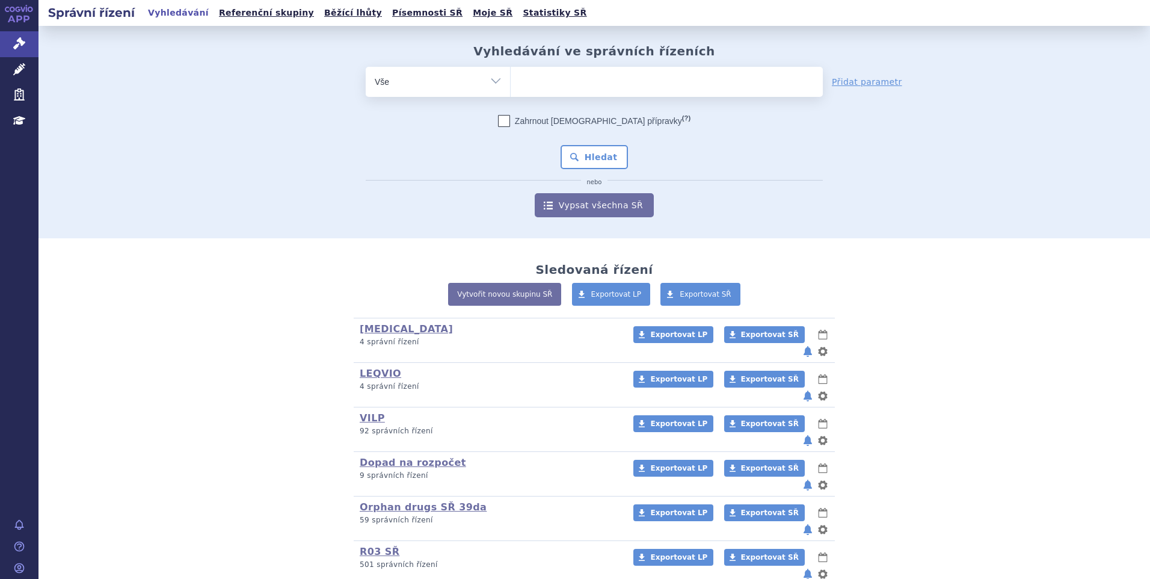
type input "SUKLS314655/2024"
select select "SUKLS314655/2024"
click at [602, 156] on button "Hledat" at bounding box center [595, 157] width 68 height 24
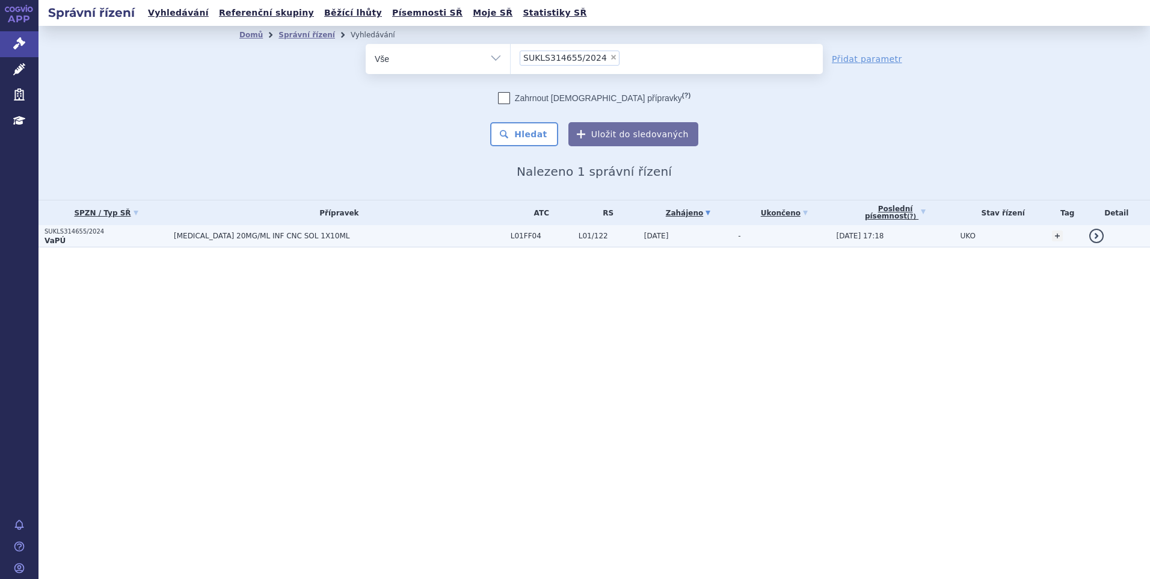
click at [204, 235] on span "BAVENCIO 20MG/ML INF CNC SOL 1X10ML" at bounding box center [324, 236] width 301 height 8
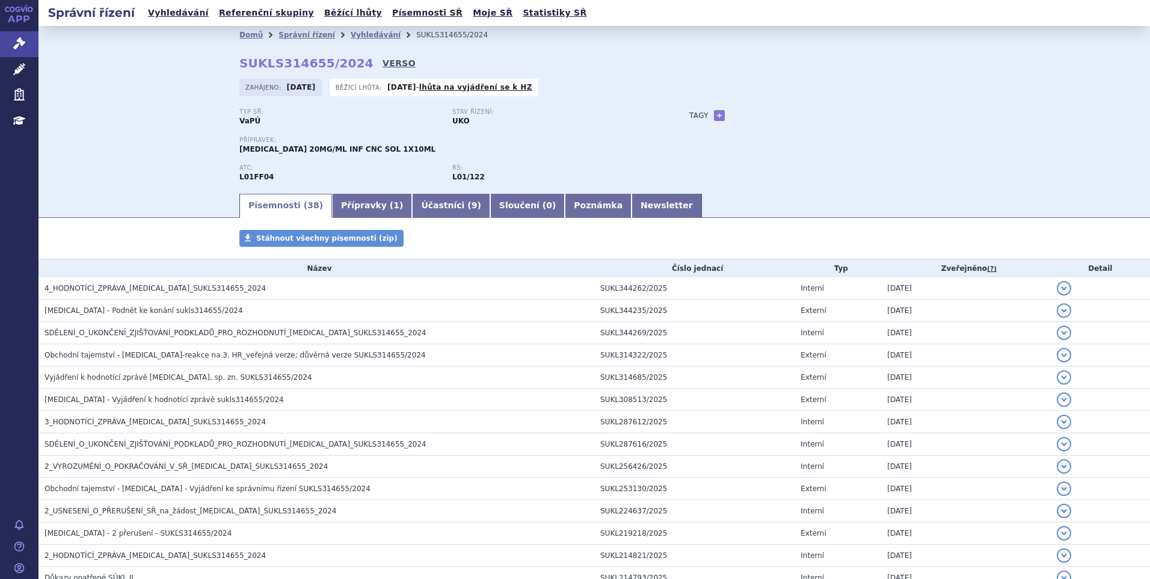
click at [383, 59] on link "VERSO" at bounding box center [399, 63] width 33 height 12
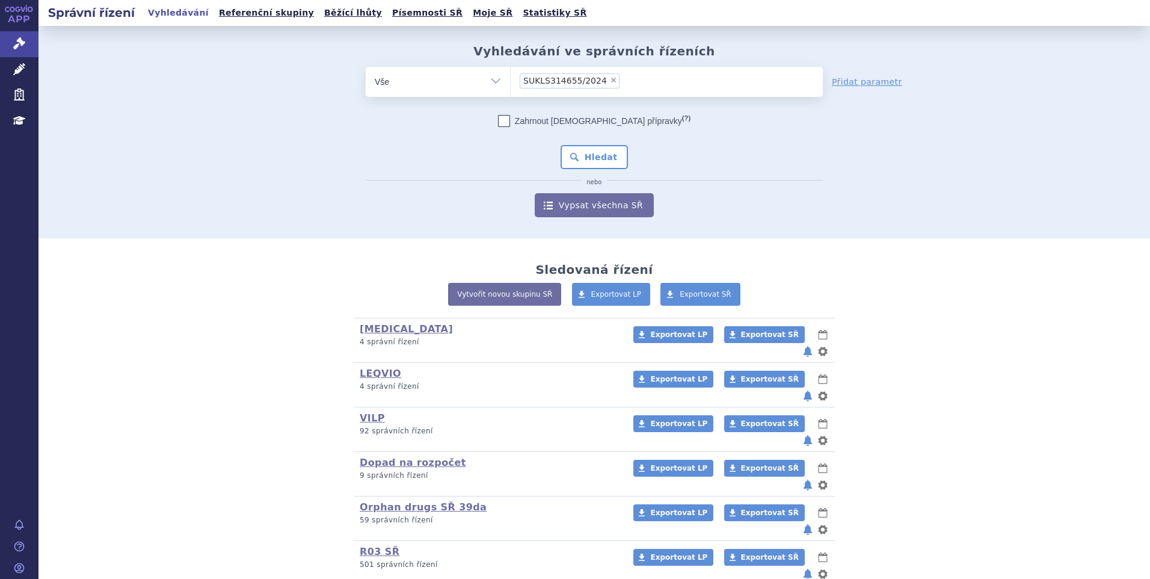
click at [590, 90] on ul "× SUKLS314655/2024" at bounding box center [667, 80] width 312 height 26
click at [511, 90] on select "SUKLS314655/2024" at bounding box center [510, 81] width 1 height 30
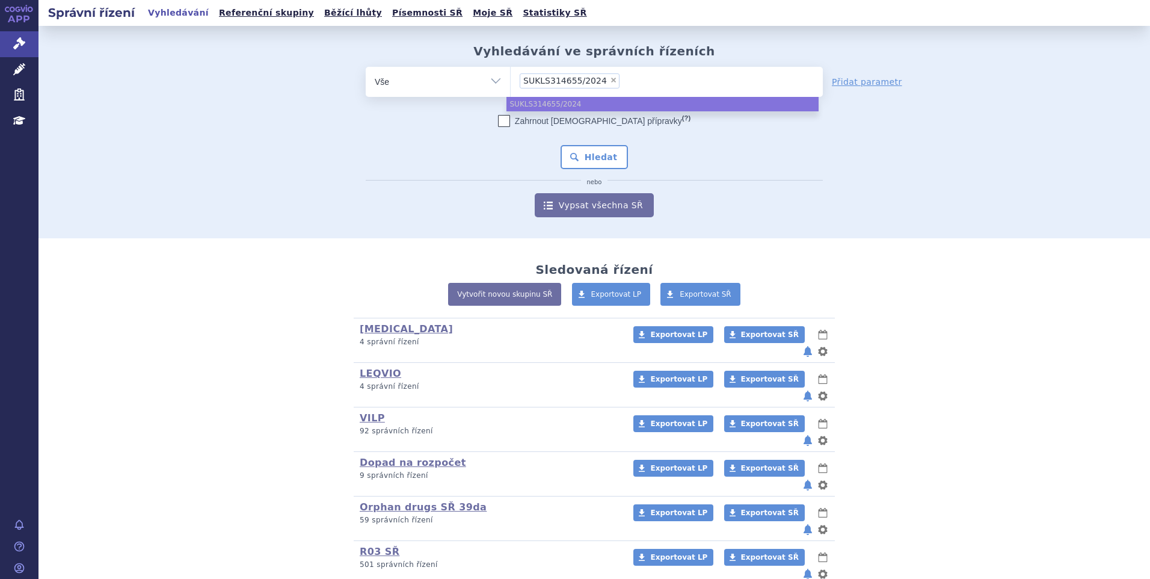
click at [633, 73] on ul "× SUKLS314655/2024" at bounding box center [667, 80] width 312 height 26
click at [511, 73] on select "SUKLS314655/2024" at bounding box center [510, 81] width 1 height 30
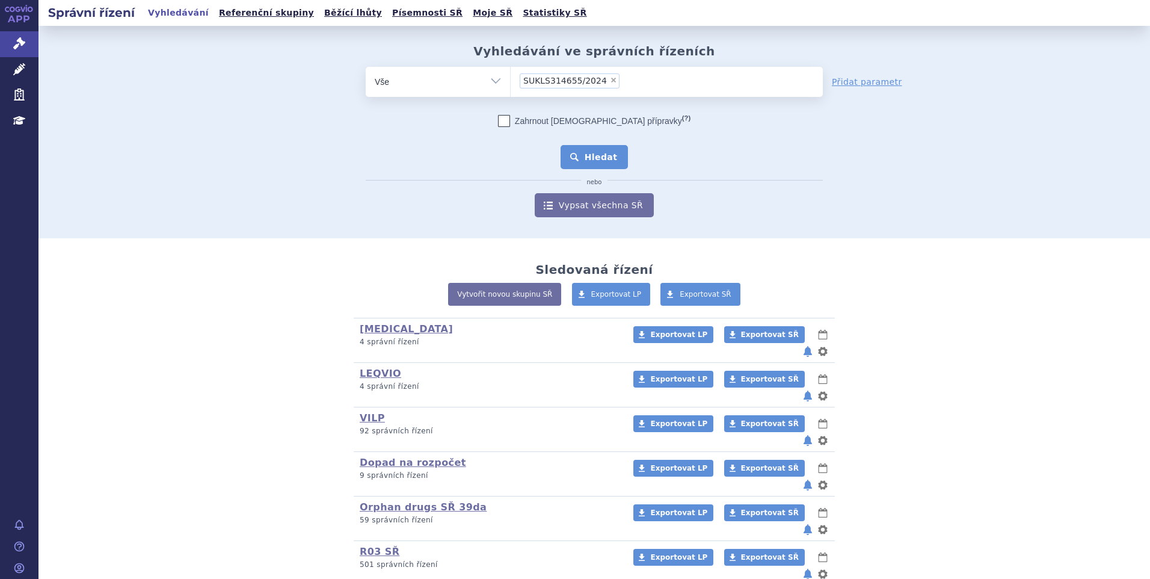
click at [582, 157] on button "Hledat" at bounding box center [595, 157] width 68 height 24
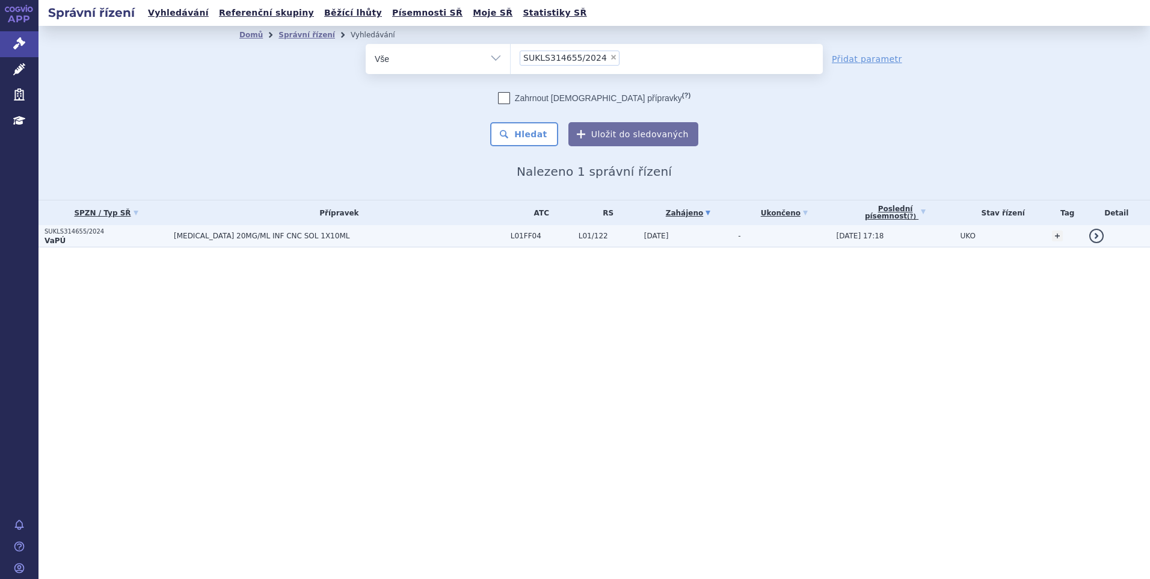
click at [256, 233] on span "[MEDICAL_DATA] 20MG/ML INF CNC SOL 1X10ML" at bounding box center [324, 236] width 301 height 8
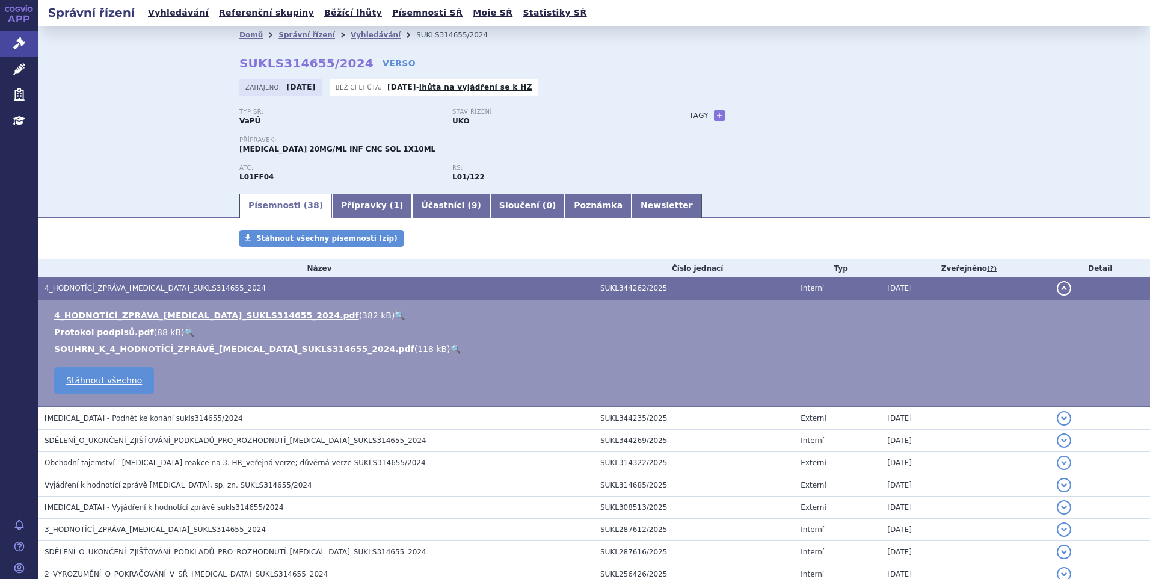
click at [395, 312] on link "🔍" at bounding box center [400, 315] width 10 height 10
drag, startPoint x: 235, startPoint y: 63, endPoint x: 345, endPoint y: 64, distance: 110.1
click at [345, 64] on strong "SUKLS314655/2024" at bounding box center [306, 63] width 134 height 14
copy strong "SUKLS314655/2024"
